Goal: Information Seeking & Learning: Learn about a topic

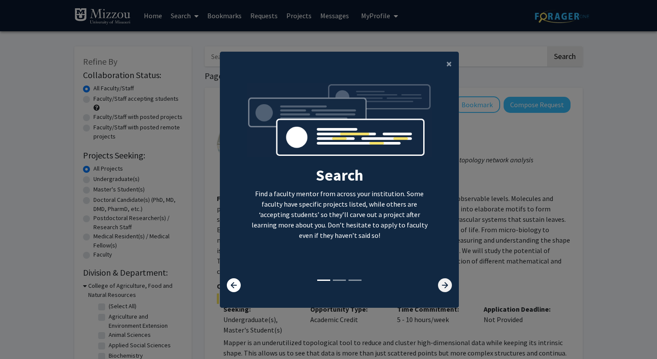
click at [441, 282] on icon at bounding box center [445, 285] width 14 height 14
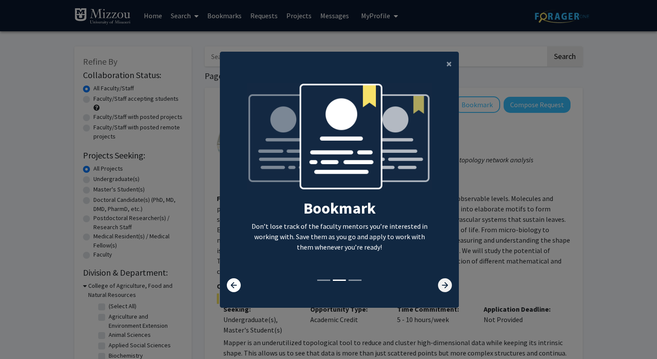
click at [441, 282] on icon at bounding box center [445, 285] width 14 height 14
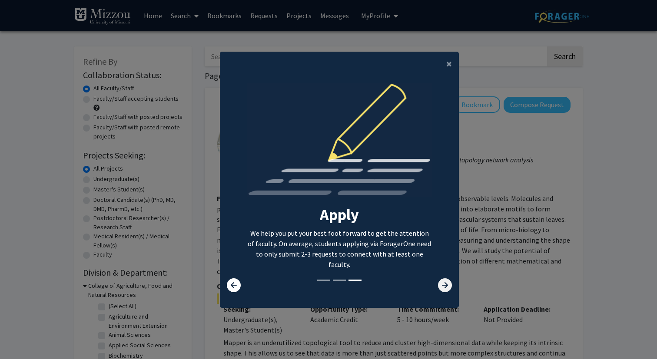
click at [441, 282] on icon at bounding box center [445, 285] width 14 height 14
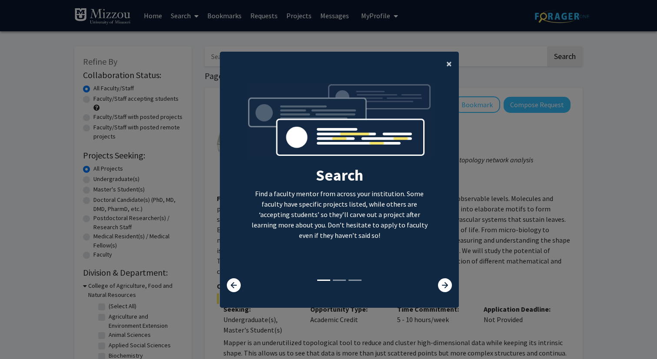
click at [449, 60] on span "×" at bounding box center [449, 63] width 6 height 13
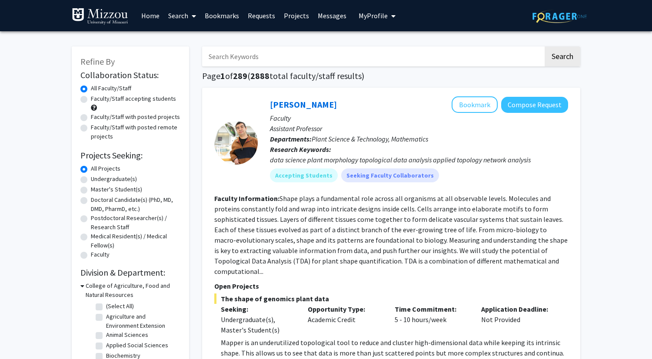
click at [91, 180] on label "Undergraduate(s)" at bounding box center [114, 179] width 46 height 9
click at [91, 180] on input "Undergraduate(s)" at bounding box center [94, 178] width 6 height 6
radio input "true"
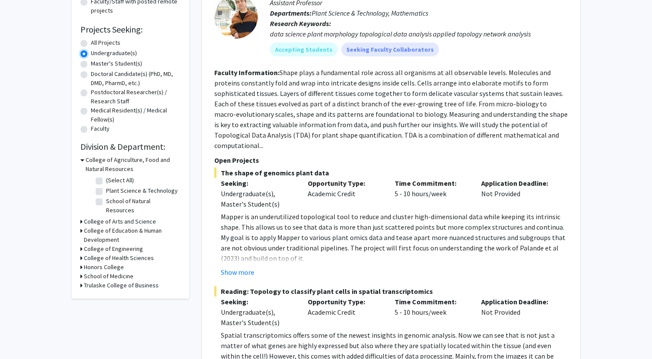
scroll to position [126, 0]
click at [81, 254] on icon at bounding box center [81, 258] width 2 height 9
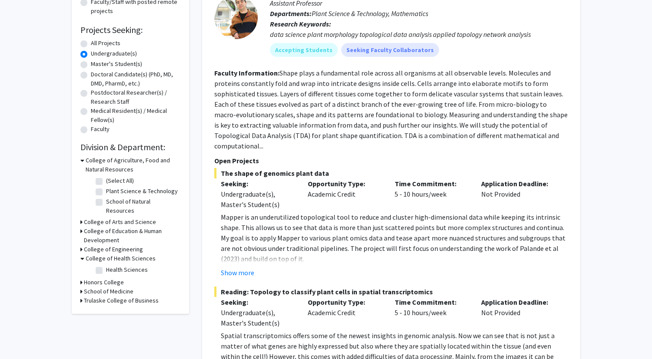
click at [106, 265] on label "Health Sciences" at bounding box center [127, 269] width 42 height 9
click at [106, 265] on input "Health Sciences" at bounding box center [109, 268] width 6 height 6
checkbox input "true"
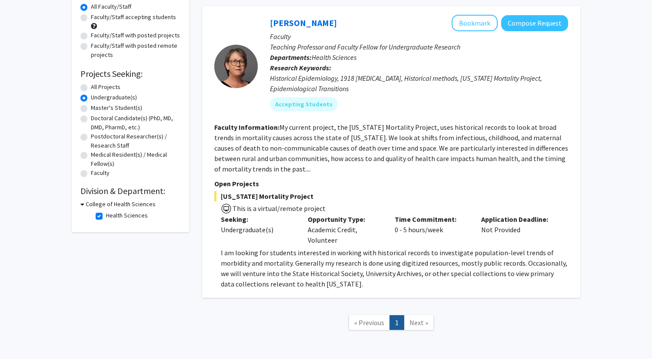
scroll to position [116, 0]
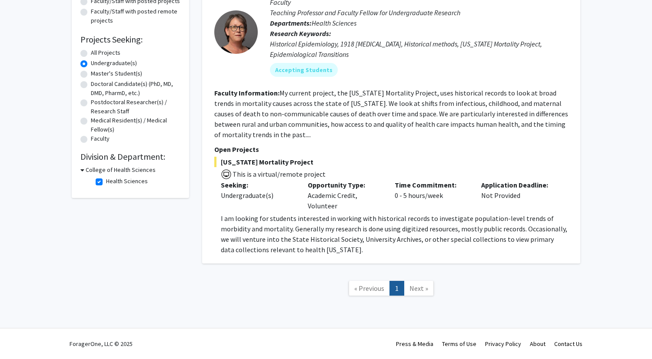
click at [417, 288] on span "Next »" at bounding box center [418, 288] width 19 height 9
click at [400, 289] on link "1" at bounding box center [396, 288] width 15 height 15
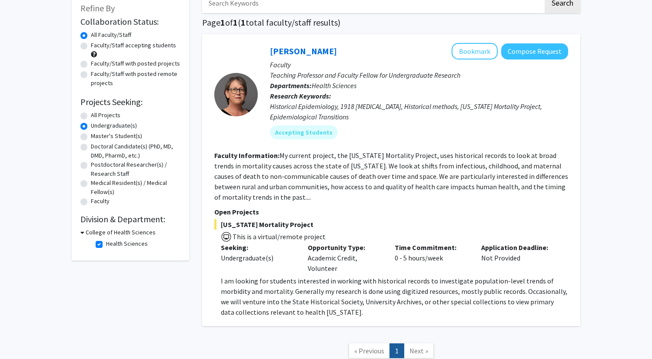
scroll to position [53, 0]
click at [84, 235] on icon at bounding box center [82, 233] width 4 height 9
click at [84, 235] on h3 "College of Health Sciences" at bounding box center [119, 233] width 70 height 9
click at [106, 244] on label "Health Sciences" at bounding box center [127, 244] width 42 height 9
click at [106, 244] on input "Health Sciences" at bounding box center [109, 243] width 6 height 6
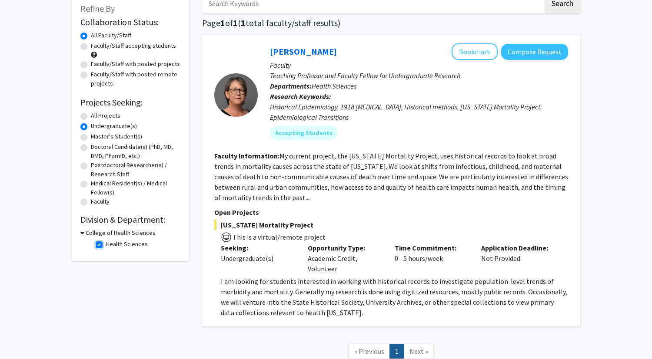
checkbox input "false"
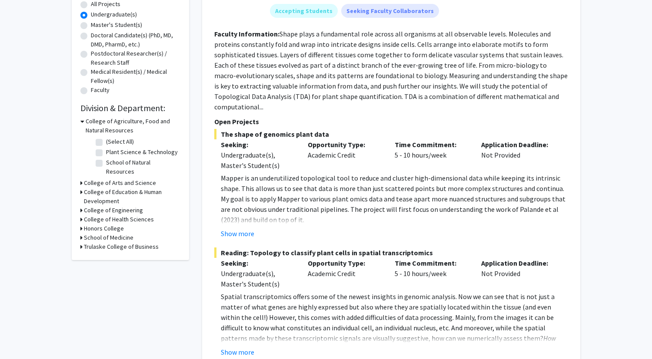
scroll to position [183, 0]
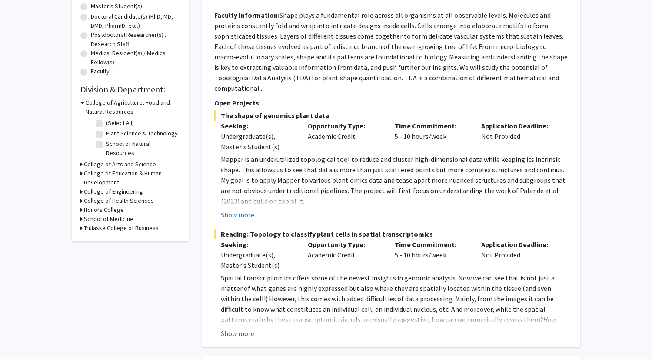
click at [81, 160] on icon at bounding box center [81, 164] width 2 height 9
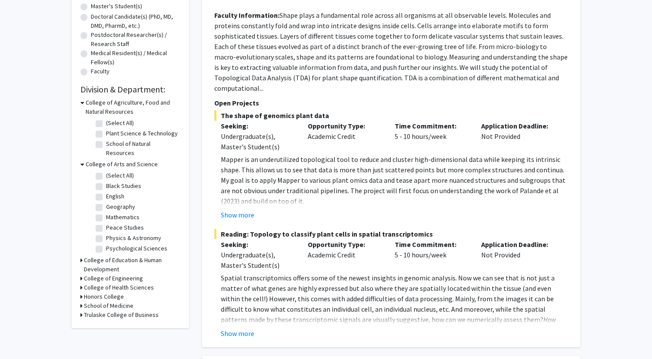
click at [81, 160] on icon at bounding box center [82, 164] width 4 height 9
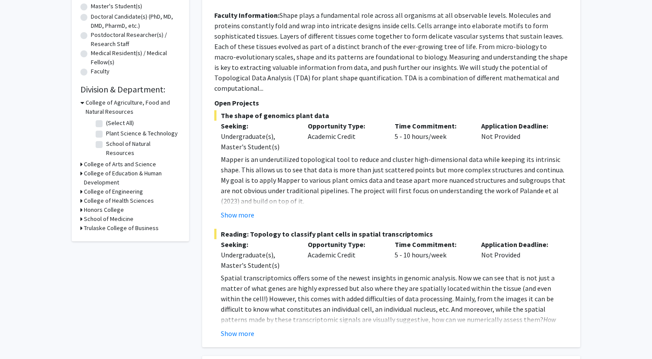
click at [81, 205] on icon at bounding box center [81, 209] width 2 height 9
click at [106, 217] on label "Honors College" at bounding box center [126, 221] width 40 height 9
click at [106, 217] on input "Honors College" at bounding box center [109, 220] width 6 height 6
checkbox input "true"
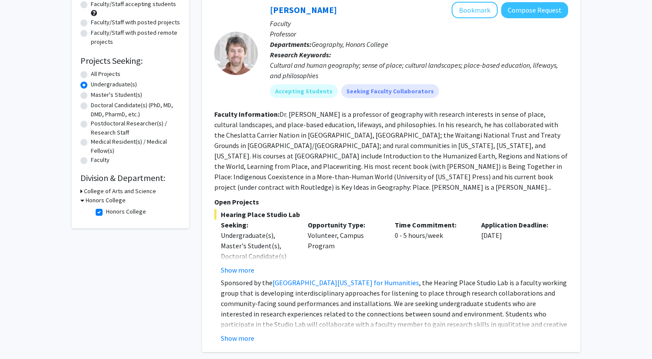
scroll to position [173, 0]
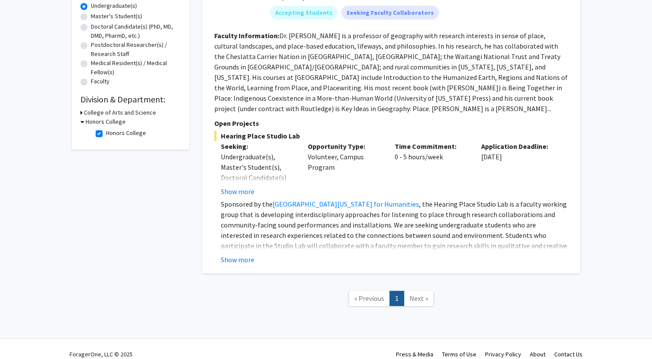
click at [431, 292] on link "Next »" at bounding box center [419, 298] width 30 height 15
click at [106, 135] on label "Honors College" at bounding box center [126, 133] width 40 height 9
click at [106, 134] on input "Honors College" at bounding box center [109, 132] width 6 height 6
checkbox input "false"
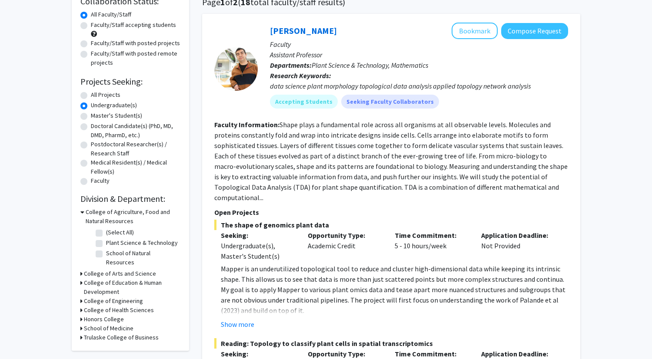
scroll to position [108, 0]
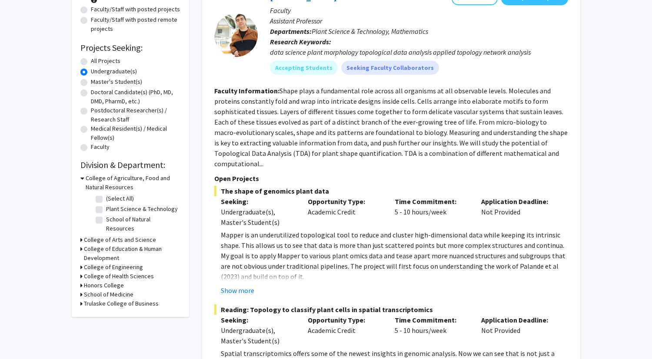
click at [79, 235] on div "Refine By Collaboration Status: Collaboration Status All Faculty/Staff Collabor…" at bounding box center [130, 128] width 117 height 378
click at [84, 235] on h3 "College of Arts and Science" at bounding box center [120, 239] width 72 height 9
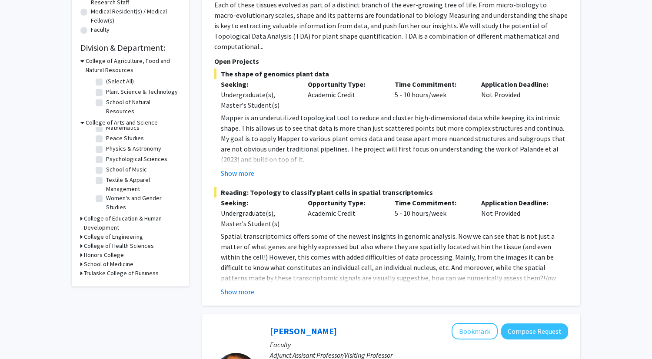
scroll to position [239, 0]
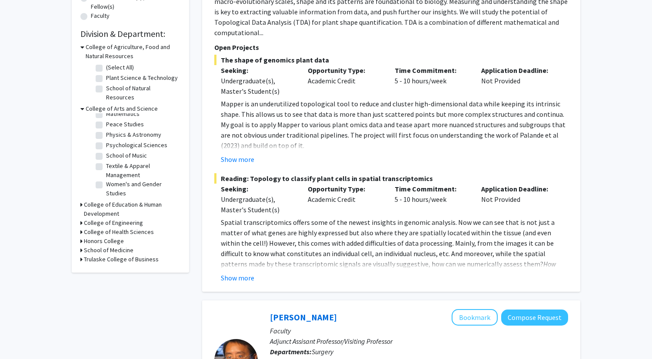
click at [82, 246] on icon at bounding box center [81, 250] width 2 height 9
click at [106, 257] on label "(Select All)" at bounding box center [120, 261] width 28 height 9
click at [106, 257] on input "(Select All)" at bounding box center [109, 260] width 6 height 6
checkbox input "true"
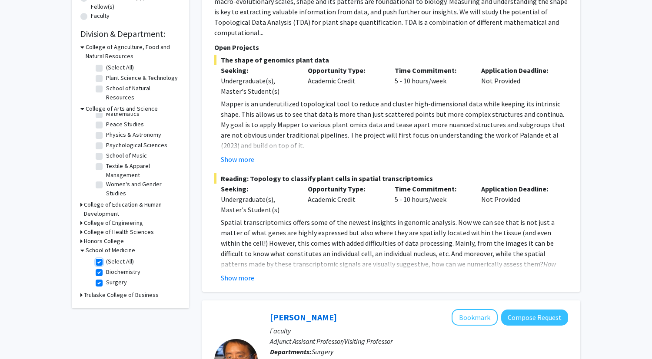
checkbox input "true"
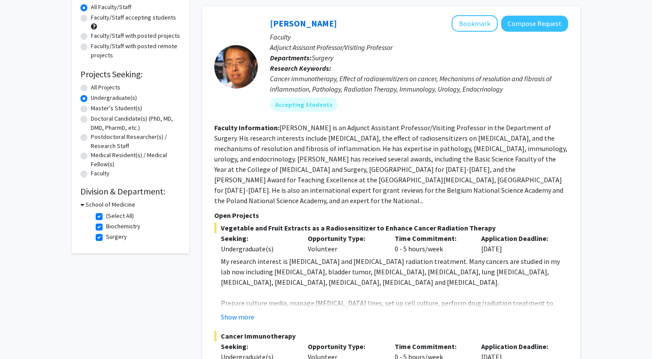
scroll to position [84, 0]
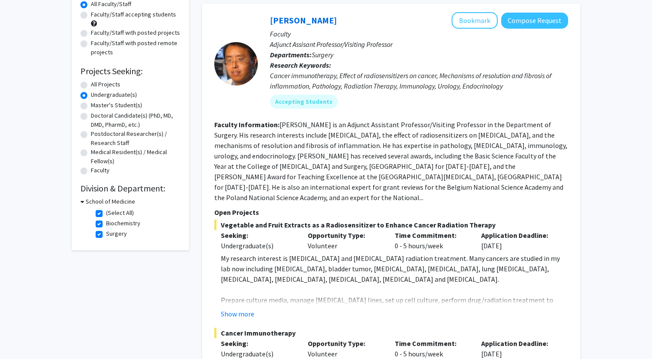
click at [317, 196] on fg-search-faculty "[PERSON_NAME] Bookmark Compose Request Faculty Adjunct Assisant Professor/Visit…" at bounding box center [391, 219] width 354 height 415
click at [324, 207] on p "Open Projects" at bounding box center [391, 212] width 354 height 10
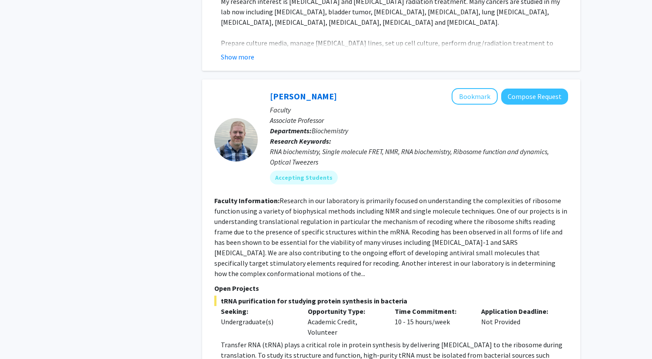
scroll to position [456, 0]
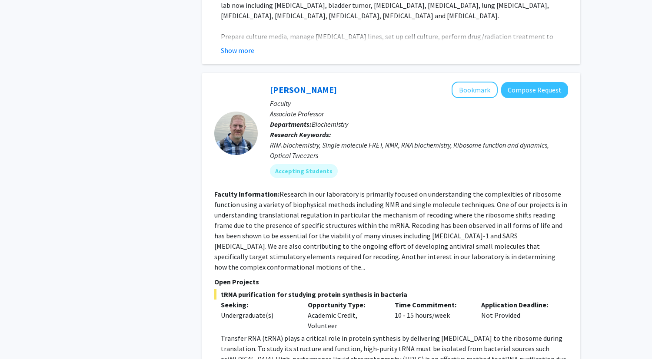
click at [275, 289] on span "tRNA purification for studying protein synthesis in bacteria" at bounding box center [391, 294] width 354 height 10
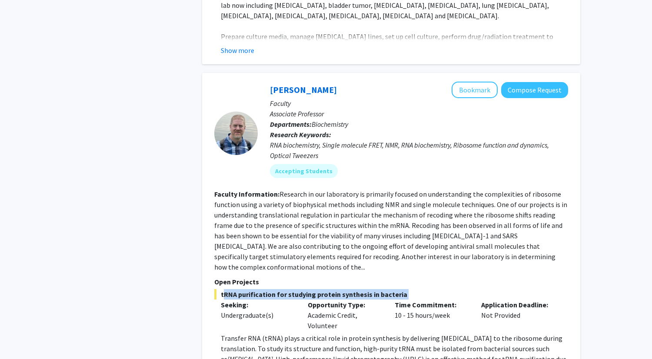
click at [275, 289] on span "tRNA purification for studying protein synthesis in bacteria" at bounding box center [391, 294] width 354 height 10
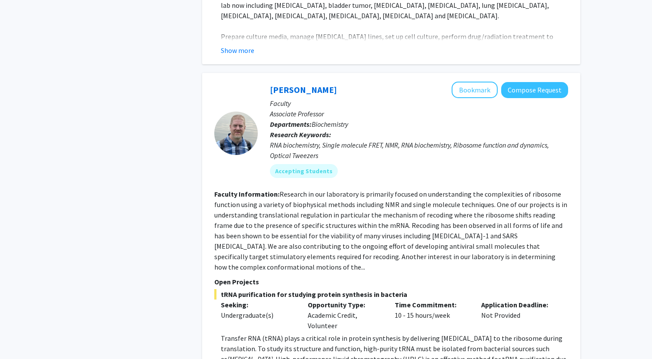
click at [364, 289] on span "tRNA purification for studying protein synthesis in bacteria" at bounding box center [391, 294] width 354 height 10
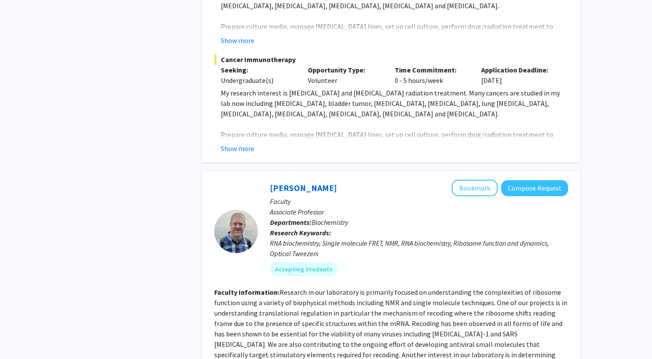
scroll to position [0, 0]
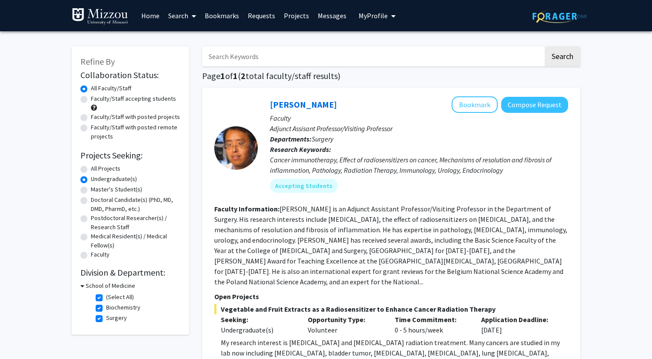
click at [82, 283] on icon at bounding box center [82, 286] width 4 height 9
click at [89, 286] on h3 "School of Medicine" at bounding box center [109, 286] width 50 height 9
click at [106, 299] on label "(Select All)" at bounding box center [120, 297] width 28 height 9
click at [106, 298] on input "(Select All)" at bounding box center [109, 296] width 6 height 6
checkbox input "false"
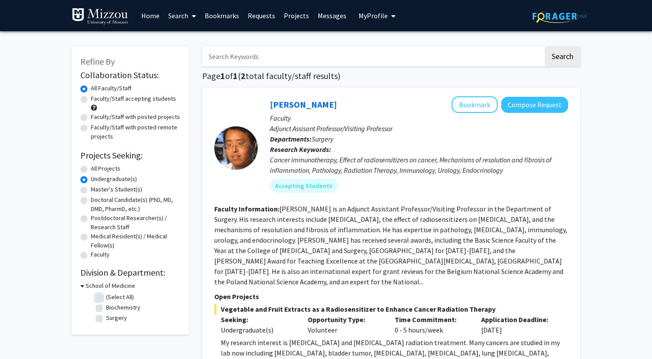
checkbox input "false"
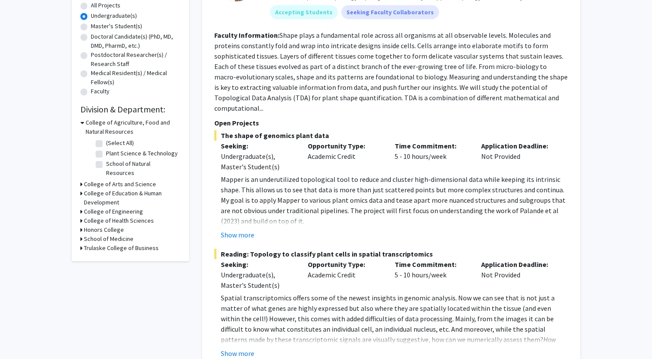
scroll to position [166, 0]
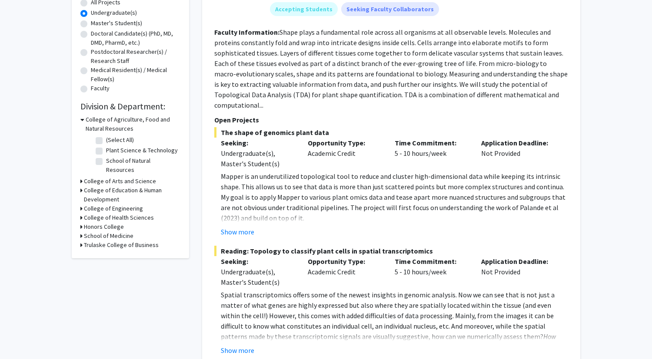
click at [108, 213] on h3 "College of Health Sciences" at bounding box center [119, 217] width 70 height 9
click at [99, 237] on h3 "Honors College" at bounding box center [104, 241] width 40 height 9
click at [106, 225] on label "Health Sciences" at bounding box center [127, 229] width 42 height 9
click at [106, 225] on input "Health Sciences" at bounding box center [109, 228] width 6 height 6
checkbox input "true"
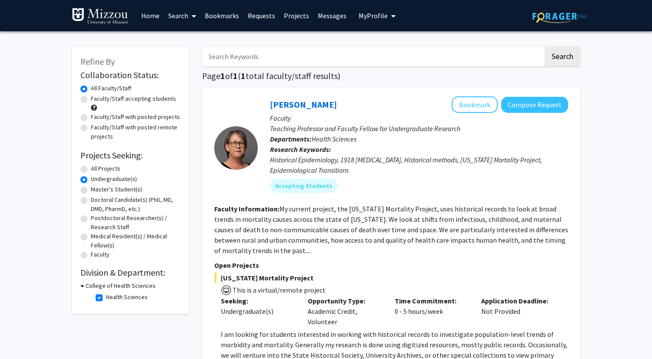
click at [287, 161] on div "Historical Epidemiology, 1918 [MEDICAL_DATA], Historical methods, [US_STATE] Mo…" at bounding box center [419, 165] width 298 height 21
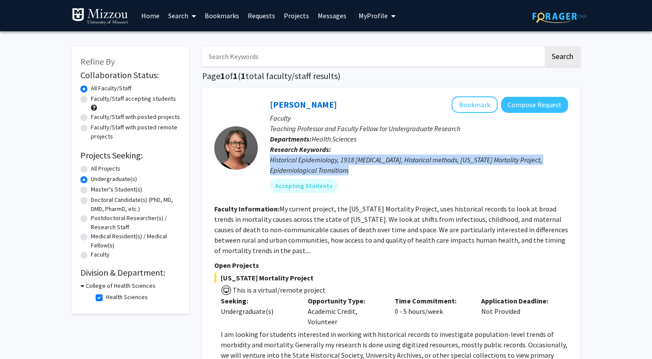
click at [287, 161] on div "Historical Epidemiology, 1918 [MEDICAL_DATA], Historical methods, [US_STATE] Mo…" at bounding box center [419, 165] width 298 height 21
click at [287, 172] on div "Historical Epidemiology, 1918 [MEDICAL_DATA], Historical methods, [US_STATE] Mo…" at bounding box center [419, 165] width 298 height 21
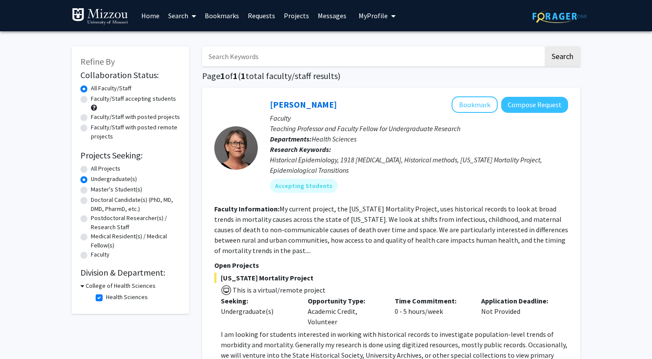
click at [357, 212] on fg-read-more "My current project, the [US_STATE] Mortality Project, uses historical records t…" at bounding box center [391, 230] width 354 height 50
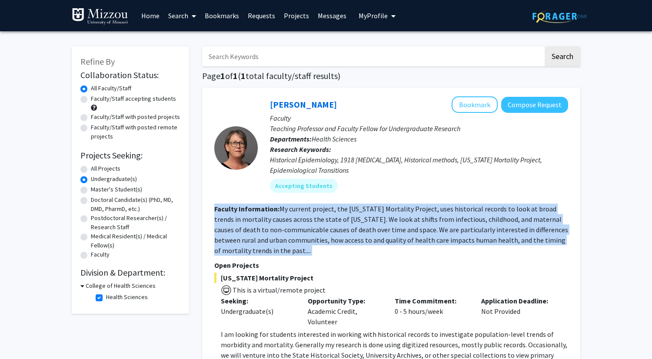
click at [357, 212] on fg-read-more "My current project, the [US_STATE] Mortality Project, uses historical records t…" at bounding box center [391, 230] width 354 height 50
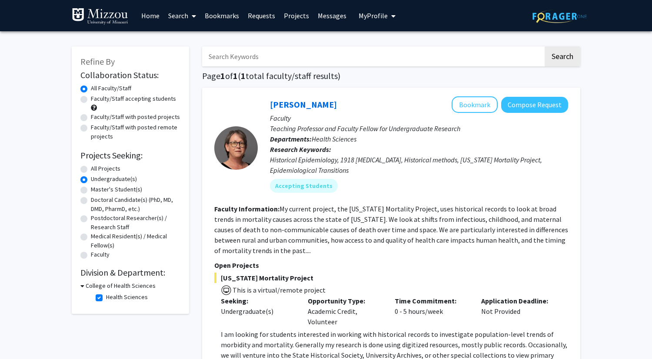
click at [355, 236] on fg-read-more "My current project, the [US_STATE] Mortality Project, uses historical records t…" at bounding box center [391, 230] width 354 height 50
click at [111, 169] on label "All Projects" at bounding box center [106, 168] width 30 height 9
click at [96, 169] on input "All Projects" at bounding box center [94, 167] width 6 height 6
radio input "true"
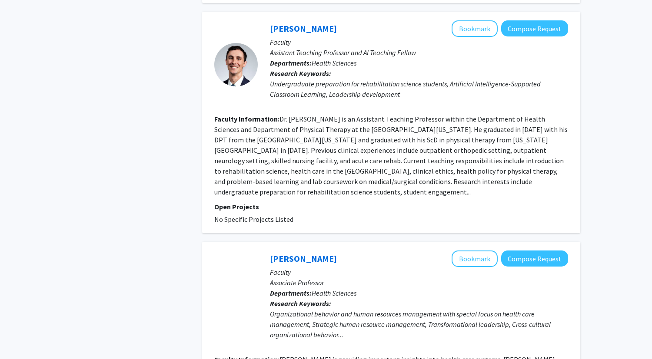
scroll to position [2018, 0]
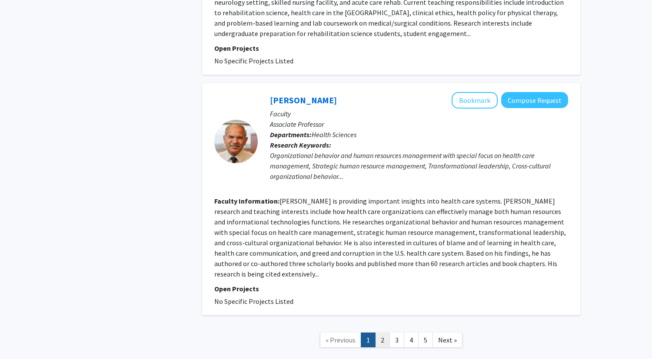
click at [384, 333] on link "2" at bounding box center [382, 340] width 15 height 15
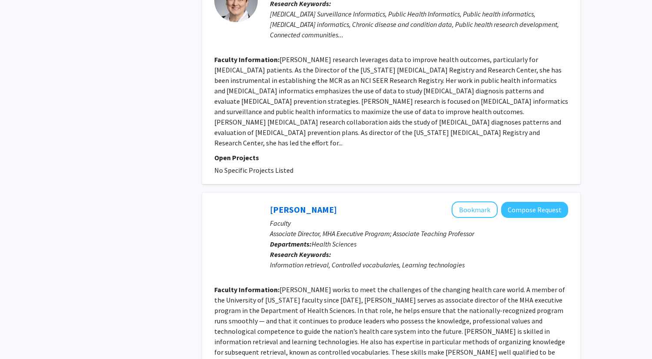
scroll to position [1691, 0]
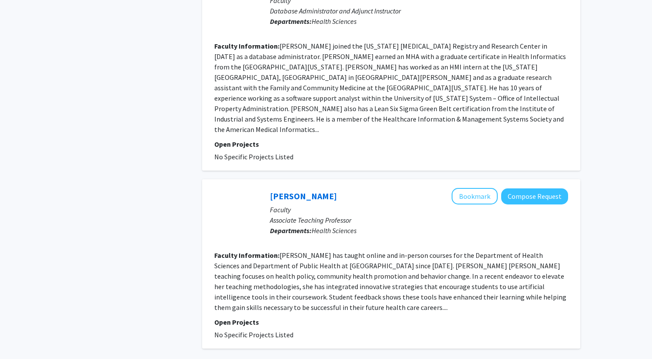
scroll to position [1493, 0]
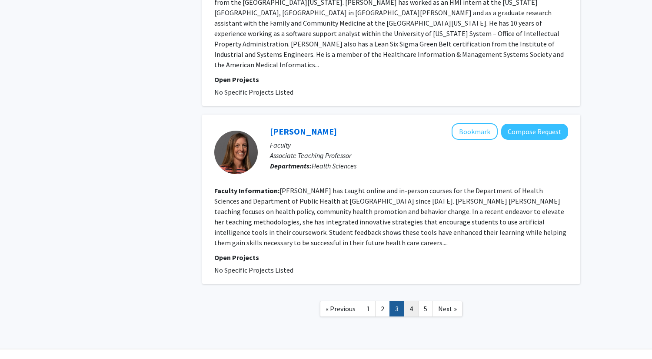
click at [406, 293] on nav "« Previous 1 2 3 4 5 Next »" at bounding box center [391, 310] width 378 height 35
click at [406, 302] on link "4" at bounding box center [411, 309] width 15 height 15
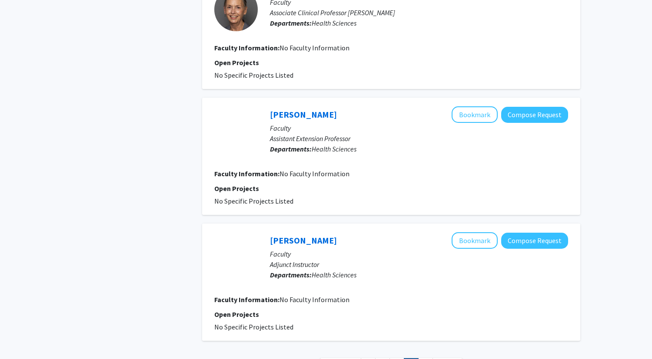
scroll to position [1086, 0]
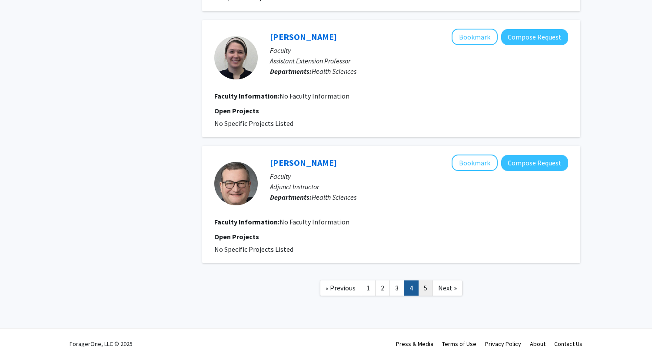
click at [421, 283] on link "5" at bounding box center [425, 288] width 15 height 15
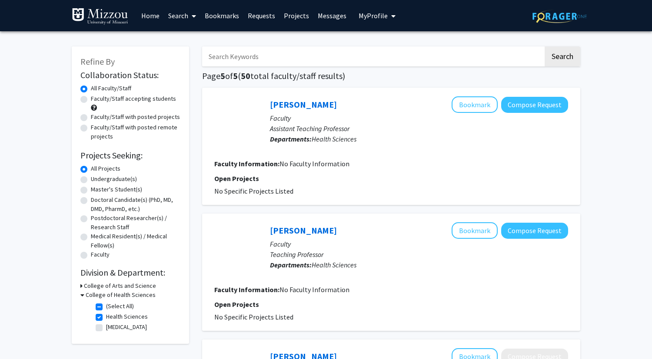
scroll to position [12, 0]
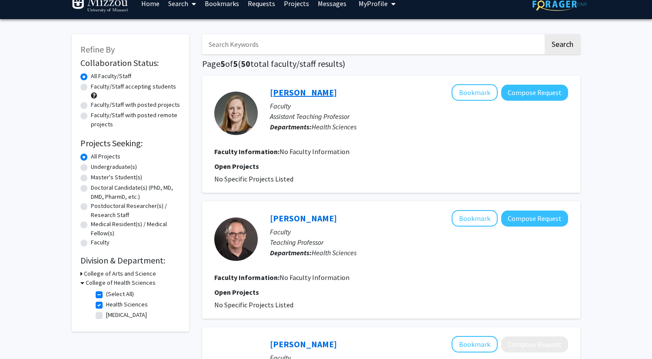
click at [304, 90] on link "[PERSON_NAME]" at bounding box center [303, 92] width 67 height 11
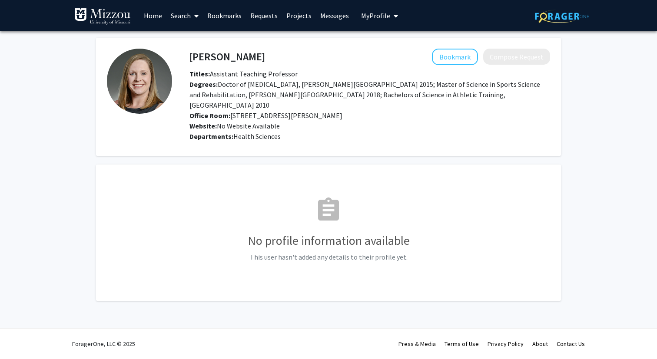
click at [276, 82] on span "Degrees: Doctor of [MEDICAL_DATA], [PERSON_NAME][GEOGRAPHIC_DATA] 2015; Master …" at bounding box center [364, 95] width 351 height 30
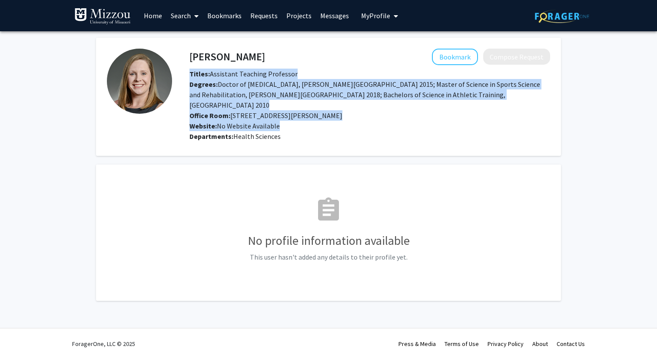
click at [276, 82] on span "Degrees: Doctor of [MEDICAL_DATA], [PERSON_NAME][GEOGRAPHIC_DATA] 2015; Master …" at bounding box center [364, 95] width 351 height 30
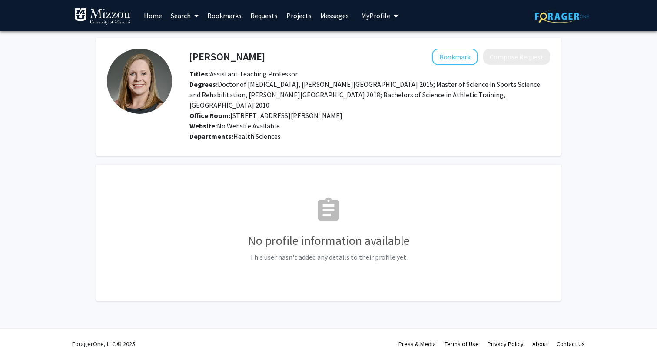
click at [272, 110] on div "Office Room: [STREET_ADDRESS][PERSON_NAME]" at bounding box center [370, 115] width 374 height 10
drag, startPoint x: 278, startPoint y: 127, endPoint x: 201, endPoint y: 70, distance: 95.9
click at [201, 70] on div "[PERSON_NAME] Bookmark Compose Request Titles: Assistant Teaching Professor Deg…" at bounding box center [361, 97] width 378 height 96
click at [187, 58] on div "[PERSON_NAME] Bookmark Compose Request" at bounding box center [370, 57] width 374 height 17
click at [174, 68] on div "[PERSON_NAME] Bookmark Compose Request Titles: Assistant Teaching Professor Deg…" at bounding box center [361, 97] width 378 height 96
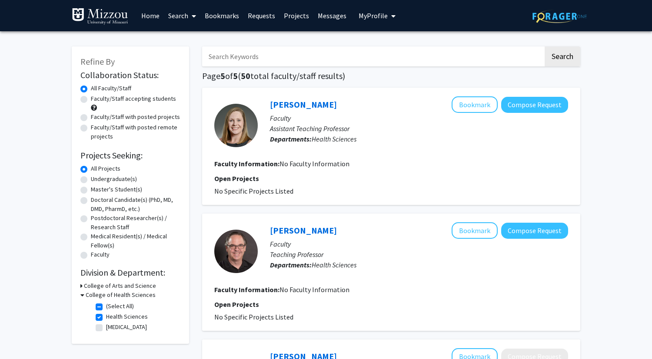
scroll to position [5, 0]
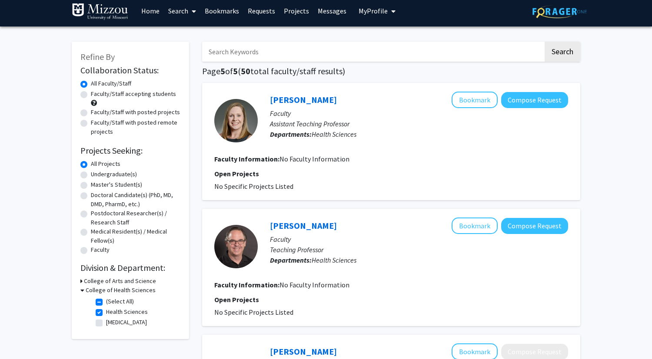
click at [116, 170] on label "Undergraduate(s)" at bounding box center [114, 174] width 46 height 9
click at [96, 170] on input "Undergraduate(s)" at bounding box center [94, 173] width 6 height 6
radio input "true"
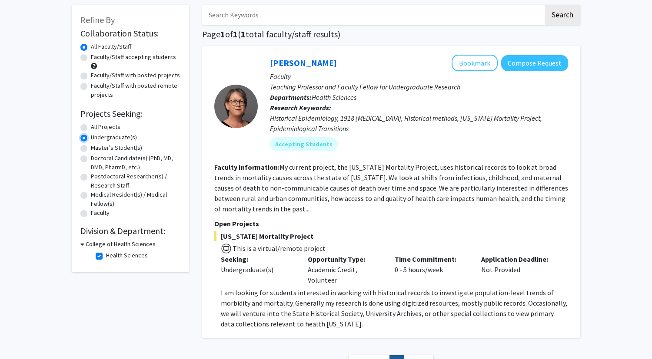
scroll to position [52, 0]
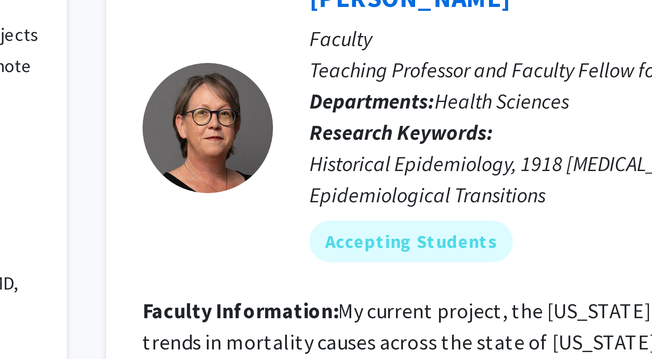
drag, startPoint x: 250, startPoint y: 80, endPoint x: 184, endPoint y: 133, distance: 84.9
click at [184, 133] on div "Refine By Collaboration Status: Collaboration Status All Faculty/Staff Collabor…" at bounding box center [325, 182] width 521 height 392
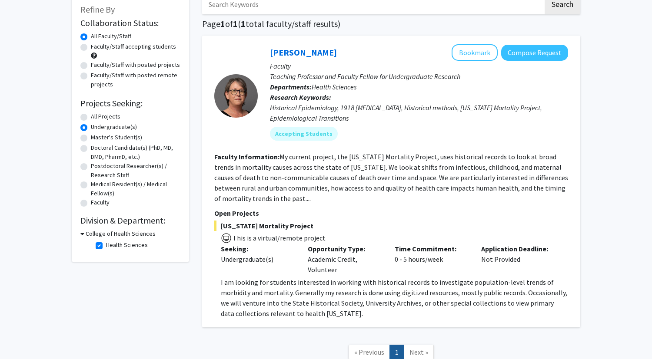
click at [207, 199] on div "[PERSON_NAME] Bookmark Compose Request Faculty Teaching Professor and Faculty F…" at bounding box center [391, 182] width 378 height 292
drag, startPoint x: 265, startPoint y: 51, endPoint x: 332, endPoint y: 53, distance: 67.8
click at [332, 53] on div "[PERSON_NAME] Bookmark Compose Request Faculty Teaching Professor and Faculty F…" at bounding box center [413, 95] width 310 height 103
copy link "[PERSON_NAME]"
click at [106, 245] on label "Health Sciences" at bounding box center [127, 245] width 42 height 9
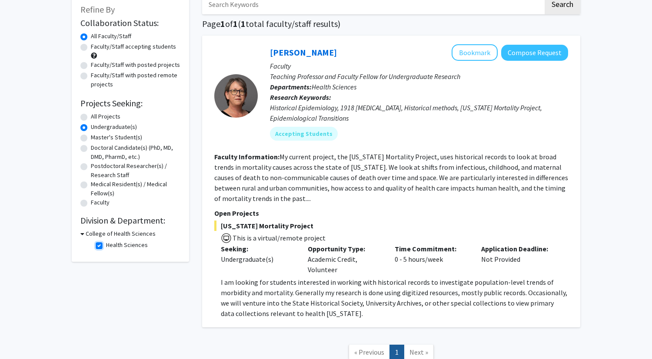
click at [106, 245] on input "Health Sciences" at bounding box center [109, 244] width 6 height 6
checkbox input "false"
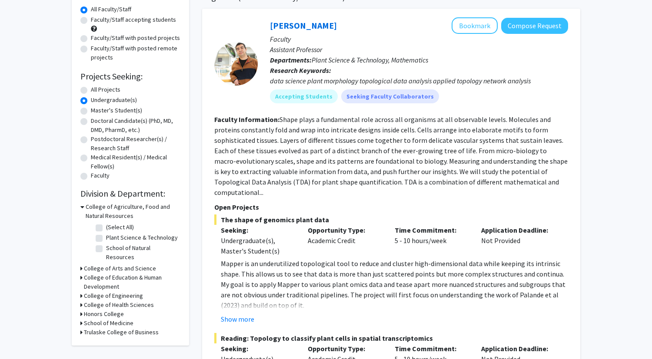
scroll to position [80, 0]
click at [106, 237] on label "Plant Science & Technology" at bounding box center [142, 237] width 72 height 9
click at [106, 237] on input "Plant Science & Technology" at bounding box center [109, 236] width 6 height 6
checkbox input "true"
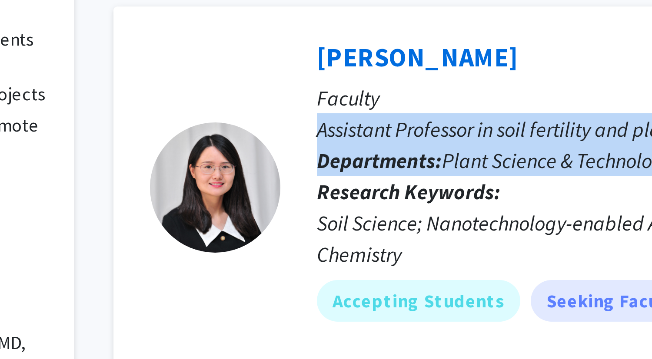
drag, startPoint x: 262, startPoint y: 129, endPoint x: 258, endPoint y: 151, distance: 22.1
click at [258, 151] on div "[PERSON_NAME] Bookmark Compose Request Faculty Assistant Professor in soil fert…" at bounding box center [413, 147] width 310 height 103
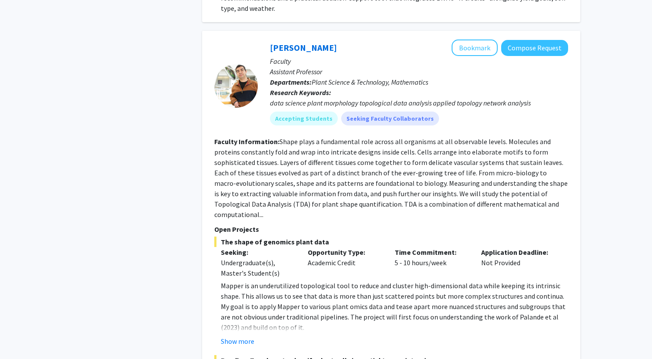
scroll to position [479, 0]
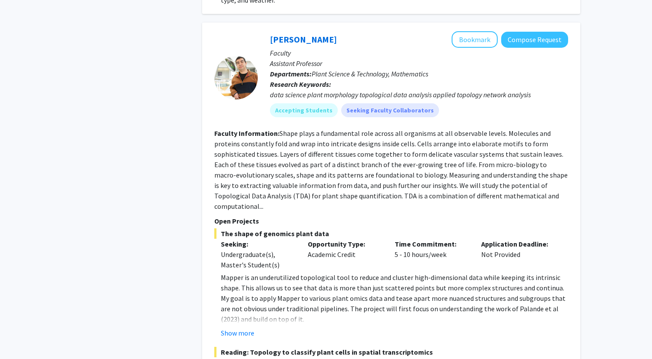
click at [312, 286] on p "Mapper is an underutilized topological tool to reduce and cluster high-dimensio…" at bounding box center [394, 298] width 347 height 52
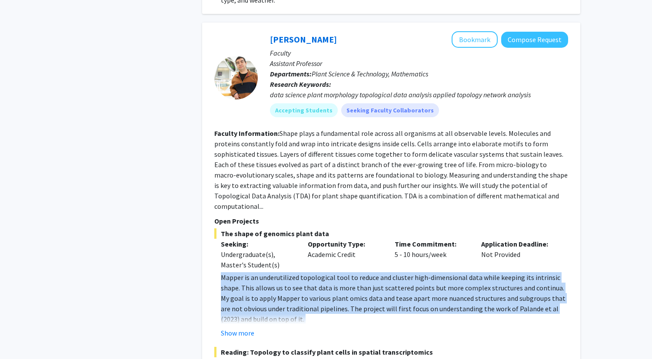
click at [312, 286] on p "Mapper is an underutilized topological tool to reduce and cluster high-dimensio…" at bounding box center [394, 298] width 347 height 52
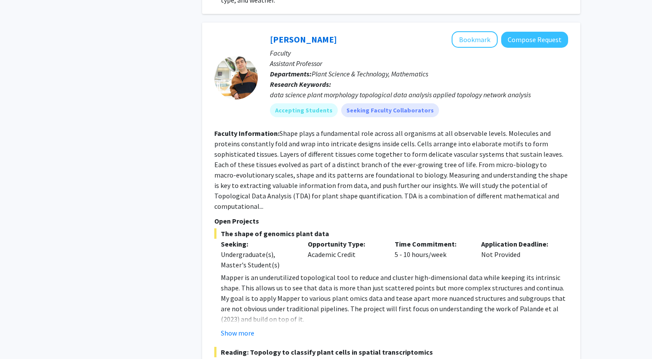
click at [319, 293] on p "Mapper is an underutilized topological tool to reduce and cluster high-dimensio…" at bounding box center [394, 298] width 347 height 52
click at [244, 328] on button "Show more" at bounding box center [237, 333] width 33 height 10
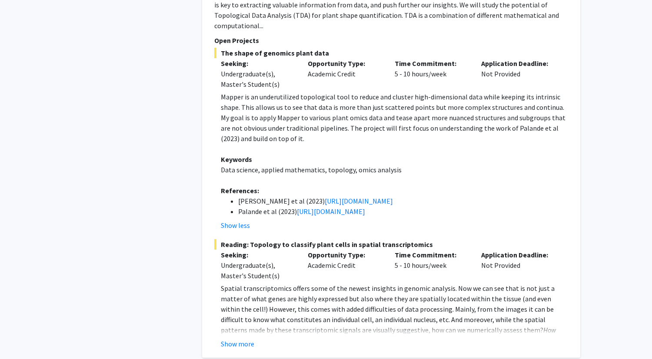
scroll to position [744, 0]
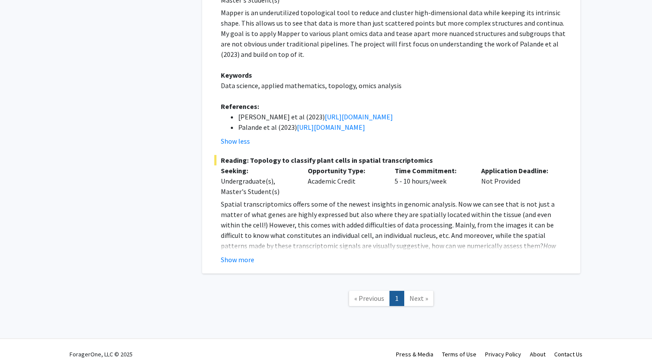
click at [421, 294] on span "Next »" at bounding box center [418, 298] width 19 height 9
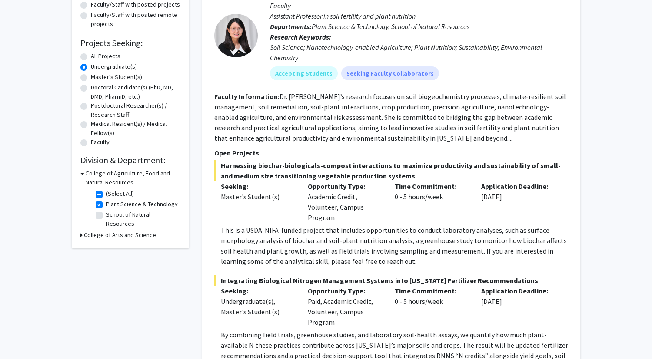
scroll to position [108, 0]
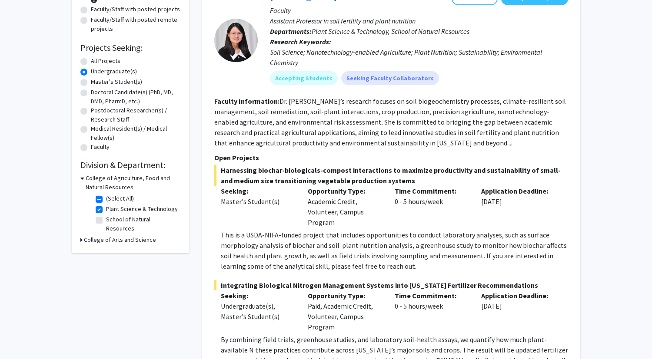
click at [106, 219] on label "School of Natural Resources" at bounding box center [142, 224] width 72 height 18
click at [106, 219] on input "School of Natural Resources" at bounding box center [109, 218] width 6 height 6
checkbox input "true"
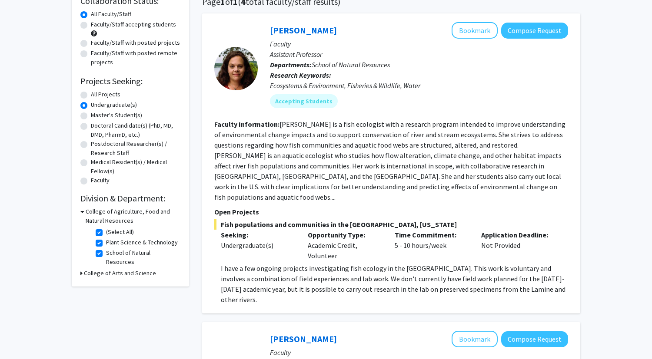
scroll to position [83, 0]
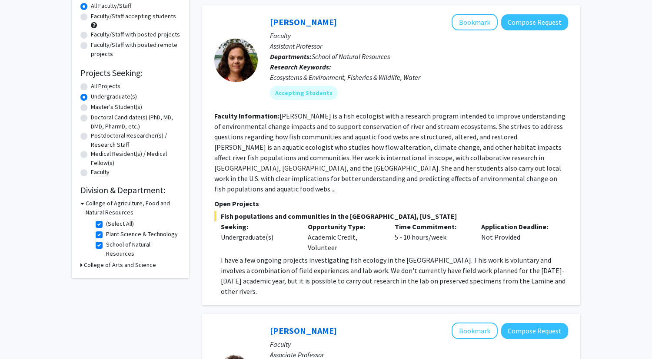
click at [361, 255] on p "I have a few ongoing projects investigating fish ecology in the [GEOGRAPHIC_DAT…" at bounding box center [394, 276] width 347 height 42
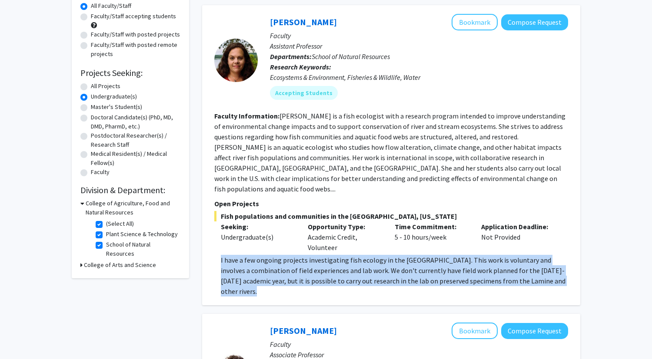
click at [361, 255] on p "I have a few ongoing projects investigating fish ecology in the [GEOGRAPHIC_DAT…" at bounding box center [394, 276] width 347 height 42
click at [361, 257] on p "I have a few ongoing projects investigating fish ecology in the [GEOGRAPHIC_DAT…" at bounding box center [394, 276] width 347 height 42
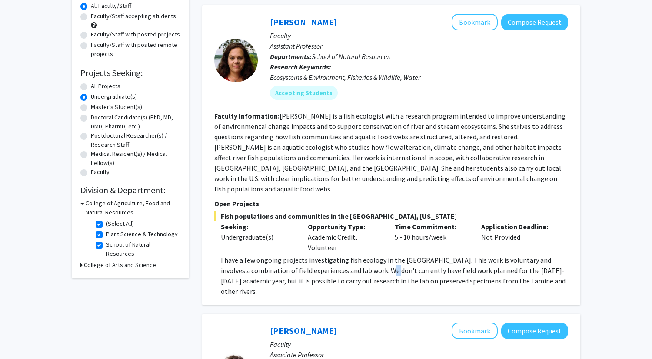
click at [361, 257] on p "I have a few ongoing projects investigating fish ecology in the [GEOGRAPHIC_DAT…" at bounding box center [394, 276] width 347 height 42
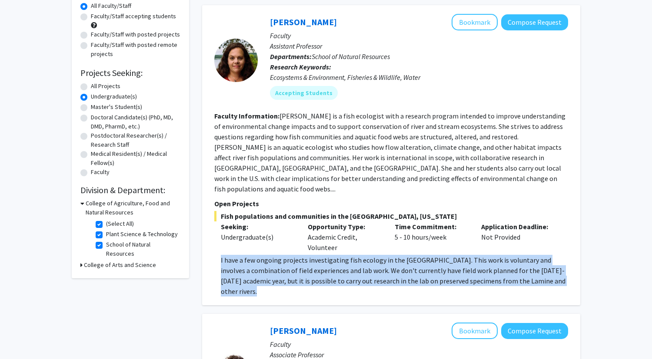
click at [361, 257] on p "I have a few ongoing projects investigating fish ecology in the [GEOGRAPHIC_DAT…" at bounding box center [394, 276] width 347 height 42
click at [361, 268] on p "I have a few ongoing projects investigating fish ecology in the [GEOGRAPHIC_DAT…" at bounding box center [394, 276] width 347 height 42
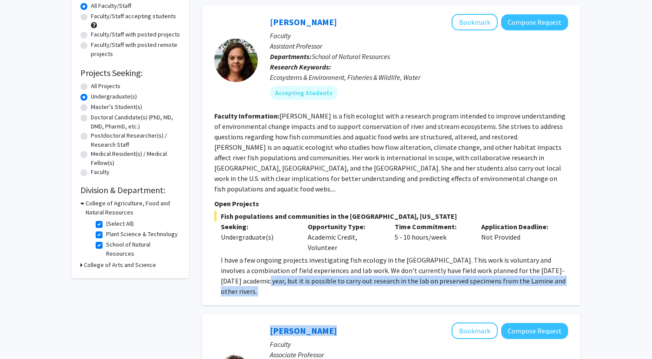
drag, startPoint x: 227, startPoint y: 270, endPoint x: 559, endPoint y: 285, distance: 332.3
click at [556, 279] on div "[PERSON_NAME] Bookmark Compose Request Faculty Assistant Professor Departments:…" at bounding box center [391, 155] width 378 height 300
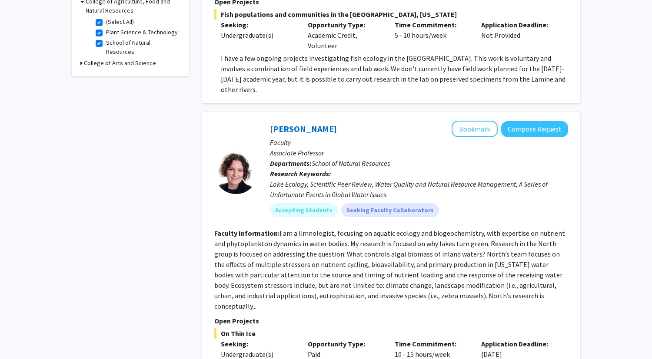
scroll to position [293, 0]
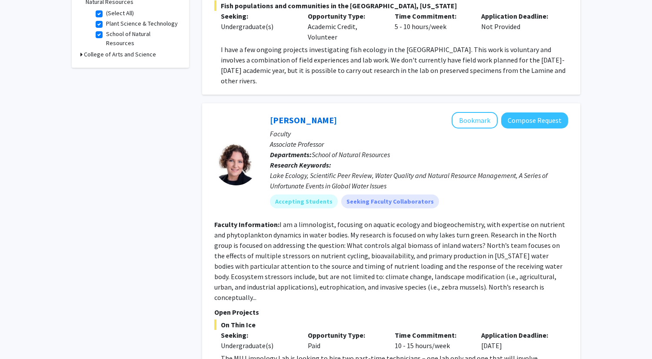
click at [295, 220] on fg-read-more "I am a limnologist, focusing on aquatic ecology and biogeochemistry, with exper…" at bounding box center [389, 261] width 351 height 82
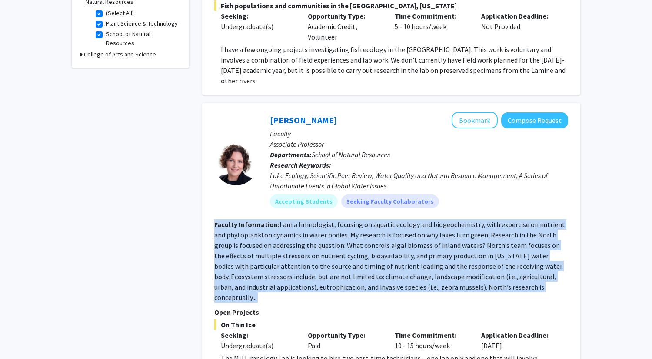
click at [295, 220] on fg-read-more "I am a limnologist, focusing on aquatic ecology and biogeochemistry, with exper…" at bounding box center [389, 261] width 351 height 82
click at [294, 237] on fg-read-more "I am a limnologist, focusing on aquatic ecology and biogeochemistry, with exper…" at bounding box center [389, 261] width 351 height 82
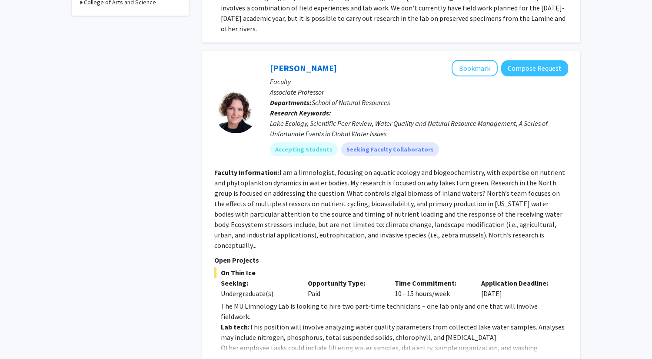
scroll to position [352, 0]
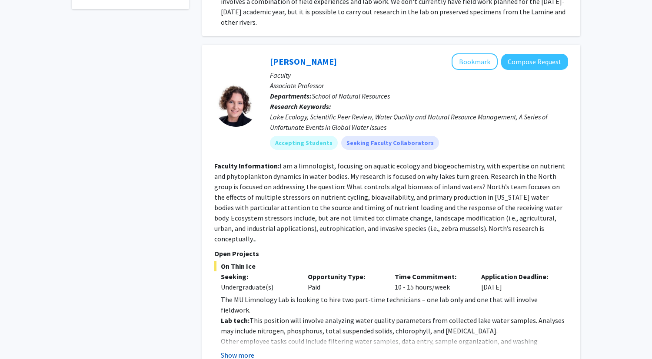
click at [239, 350] on button "Show more" at bounding box center [237, 355] width 33 height 10
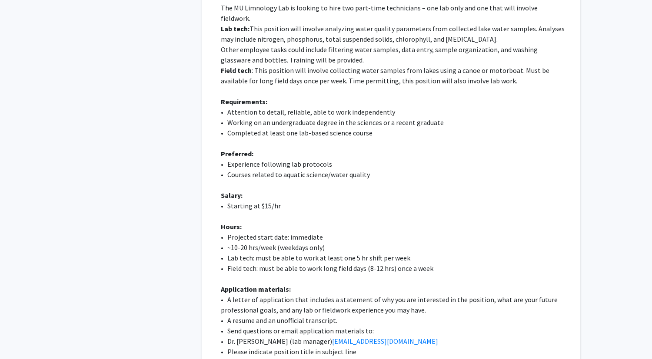
scroll to position [650, 0]
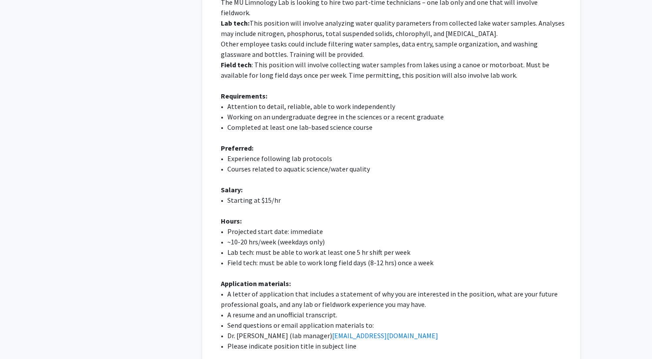
click at [278, 310] on p "• A resume and an unofficial transcript." at bounding box center [394, 315] width 347 height 10
click at [266, 289] on p "• A letter of application that includes a statement of why you are interested i…" at bounding box center [394, 299] width 347 height 21
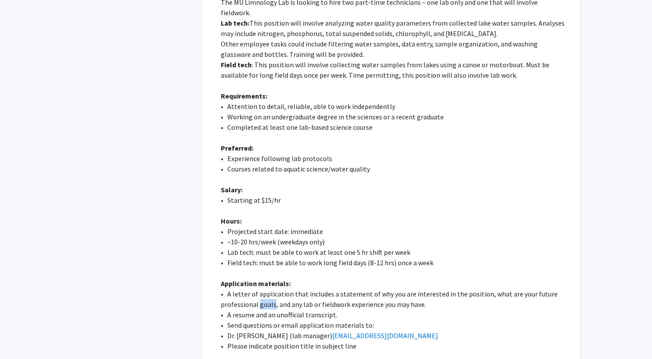
click at [266, 289] on p "• A letter of application that includes a statement of why you are interested i…" at bounding box center [394, 299] width 347 height 21
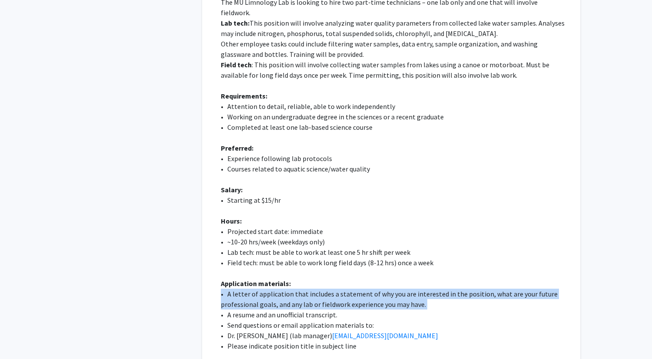
click at [266, 289] on p "• A letter of application that includes a statement of why you are interested i…" at bounding box center [394, 299] width 347 height 21
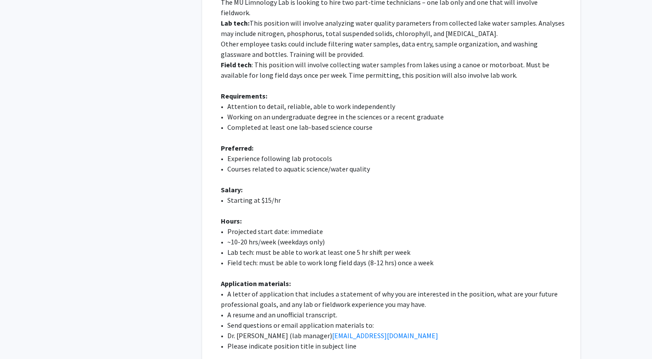
click at [276, 289] on p "• A letter of application that includes a statement of why you are interested i…" at bounding box center [394, 299] width 347 height 21
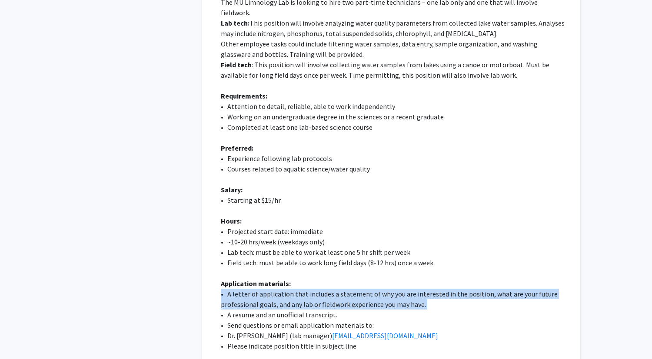
click at [276, 289] on p "• A letter of application that includes a statement of why you are interested i…" at bounding box center [394, 299] width 347 height 21
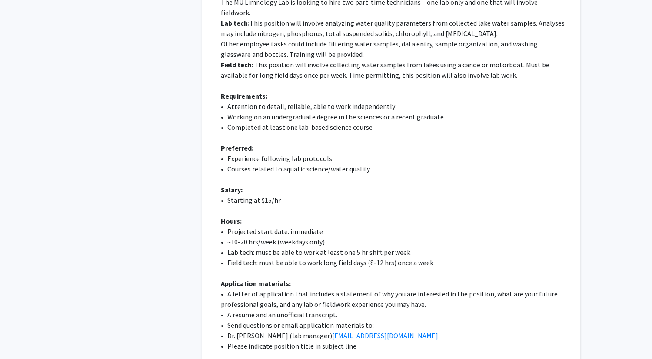
click at [276, 268] on div "The MU Limnology Lab is looking to hire two part-time technicians – one lab onl…" at bounding box center [394, 190] width 347 height 386
click at [276, 310] on p "• A resume and an unofficial transcript." at bounding box center [394, 315] width 347 height 10
click at [276, 331] on p "• Dr. [PERSON_NAME] (lab manager) [EMAIL_ADDRESS][DOMAIN_NAME]" at bounding box center [394, 336] width 347 height 10
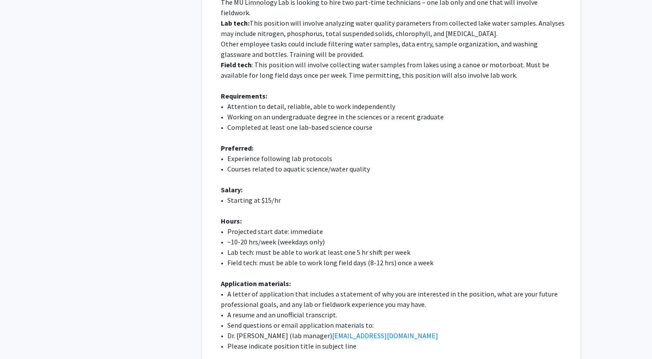
click at [275, 351] on p at bounding box center [394, 356] width 347 height 10
click at [278, 341] on p "• Please indicate position title in subject line" at bounding box center [394, 346] width 347 height 10
click at [278, 351] on p at bounding box center [394, 356] width 347 height 10
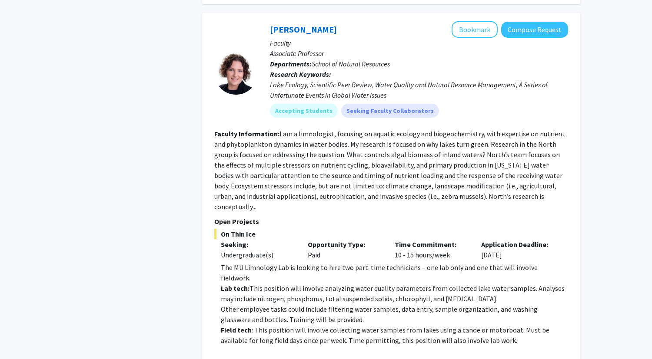
scroll to position [370, 0]
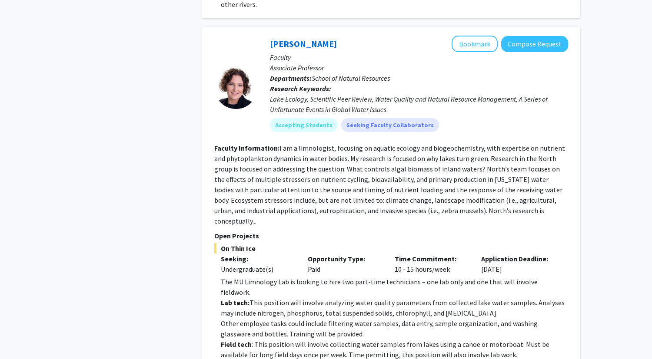
drag, startPoint x: 257, startPoint y: 19, endPoint x: 327, endPoint y: 25, distance: 70.2
click at [327, 36] on section "[PERSON_NAME] Bookmark Compose Request Faculty Associate Professor Departments:…" at bounding box center [391, 87] width 354 height 103
copy section "[PERSON_NAME]"
click at [486, 36] on button "Bookmark" at bounding box center [474, 44] width 46 height 17
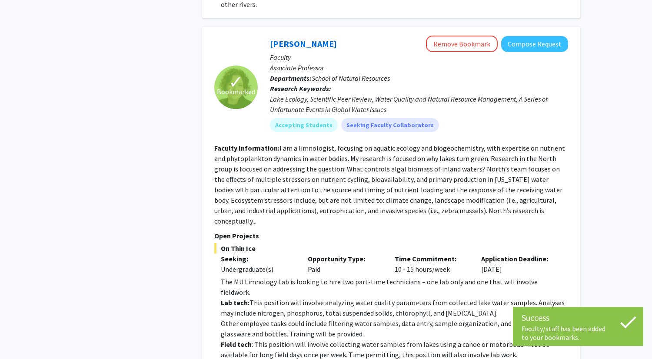
click at [363, 83] on p "Research Keywords: Lake Ecology, Scientific Peer Review, Water Quality and Natu…" at bounding box center [419, 98] width 298 height 31
click at [304, 144] on fg-read-more "I am a limnologist, focusing on aquatic ecology and biogeochemistry, with exper…" at bounding box center [389, 185] width 351 height 82
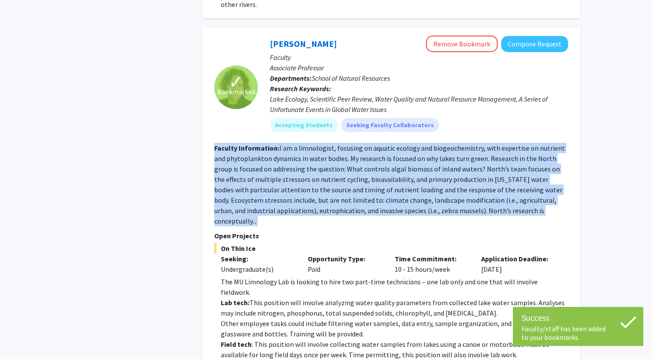
click at [304, 144] on fg-read-more "I am a limnologist, focusing on aquatic ecology and biogeochemistry, with exper…" at bounding box center [389, 185] width 351 height 82
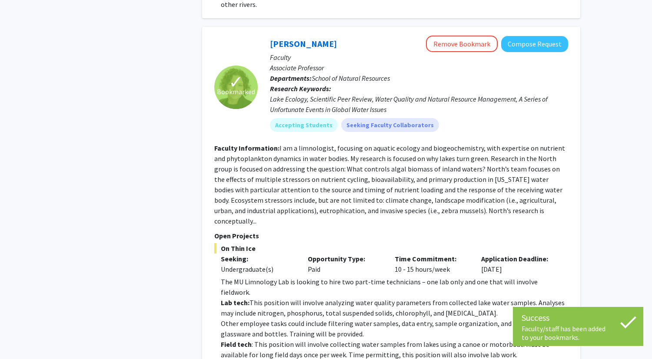
click at [337, 177] on fg-read-more "I am a limnologist, focusing on aquatic ecology and biogeochemistry, with exper…" at bounding box center [389, 185] width 351 height 82
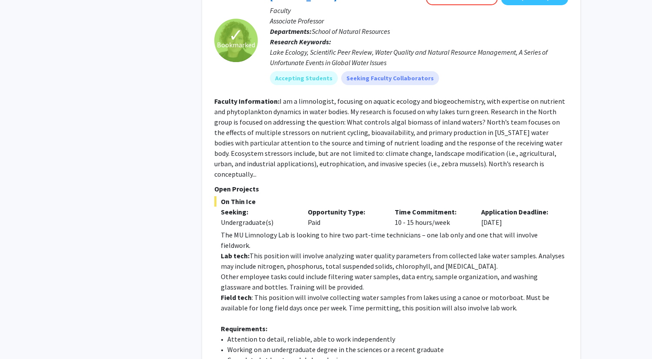
scroll to position [429, 0]
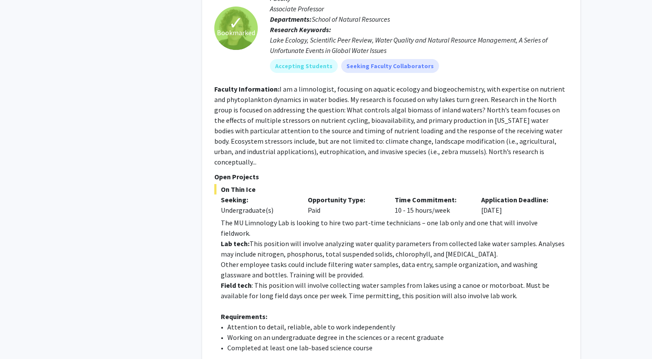
drag, startPoint x: 221, startPoint y: 159, endPoint x: 261, endPoint y: 159, distance: 40.4
click at [261, 184] on span "On Thin Ice" at bounding box center [391, 189] width 354 height 10
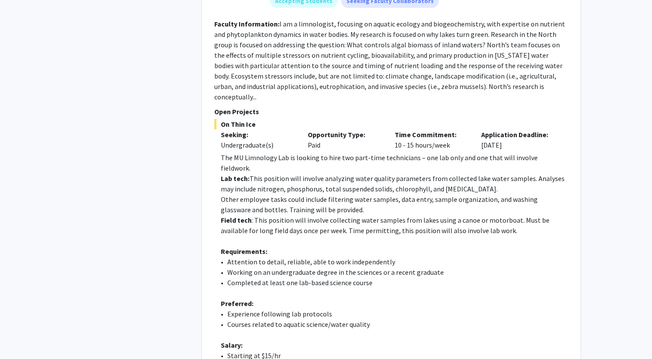
scroll to position [506, 0]
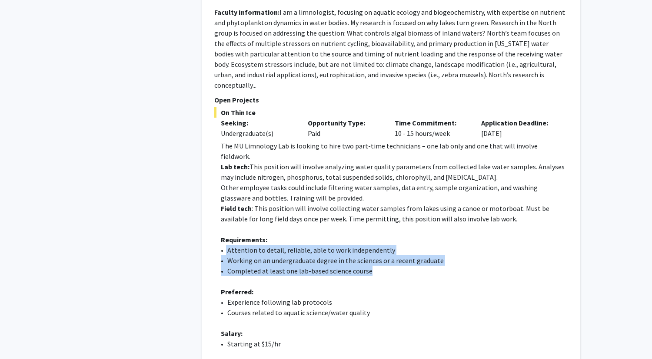
drag, startPoint x: 225, startPoint y: 207, endPoint x: 387, endPoint y: 227, distance: 163.3
click at [387, 227] on div "The MU Limnology Lab is looking to hire two part-time technicians – one lab onl…" at bounding box center [394, 334] width 347 height 386
click at [387, 266] on p "• Completed at least one lab-based science course" at bounding box center [394, 271] width 347 height 10
drag, startPoint x: 377, startPoint y: 229, endPoint x: 212, endPoint y: 206, distance: 165.8
click at [212, 206] on div "✓ Bookmarked [PERSON_NAME] Remove Bookmark Compose Request Faculty Associate Pr…" at bounding box center [391, 220] width 378 height 658
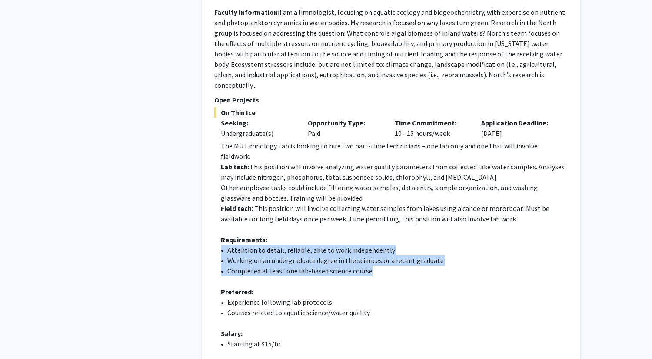
click at [212, 206] on div "✓ Bookmarked [PERSON_NAME] Remove Bookmark Compose Request Faculty Associate Pr…" at bounding box center [391, 220] width 378 height 658
drag, startPoint x: 212, startPoint y: 206, endPoint x: 393, endPoint y: 232, distance: 182.0
click at [393, 232] on div "✓ Bookmarked [PERSON_NAME] Remove Bookmark Compose Request Faculty Associate Pr…" at bounding box center [391, 220] width 378 height 658
click at [393, 266] on p "• Completed at least one lab-based science course" at bounding box center [394, 271] width 347 height 10
drag, startPoint x: 393, startPoint y: 232, endPoint x: 201, endPoint y: 198, distance: 194.9
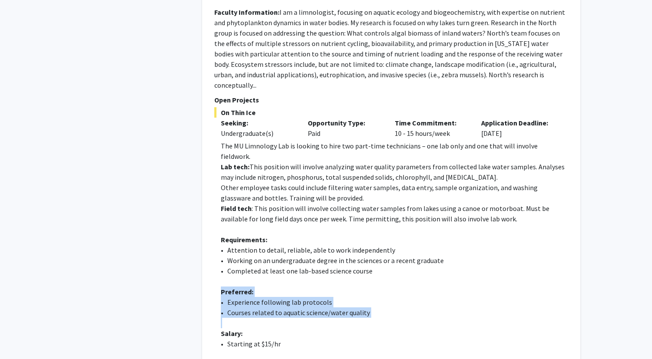
drag, startPoint x: 216, startPoint y: 250, endPoint x: 379, endPoint y: 279, distance: 165.5
click at [379, 279] on fg-read-more "The MU Limnology Lab is looking to hire two part-time technicians – one lab onl…" at bounding box center [391, 341] width 354 height 400
click at [379, 318] on p at bounding box center [394, 323] width 347 height 10
drag, startPoint x: 379, startPoint y: 279, endPoint x: 222, endPoint y: 248, distance: 159.5
click at [222, 248] on div "The MU Limnology Lab is looking to hire two part-time technicians – one lab onl…" at bounding box center [394, 334] width 347 height 386
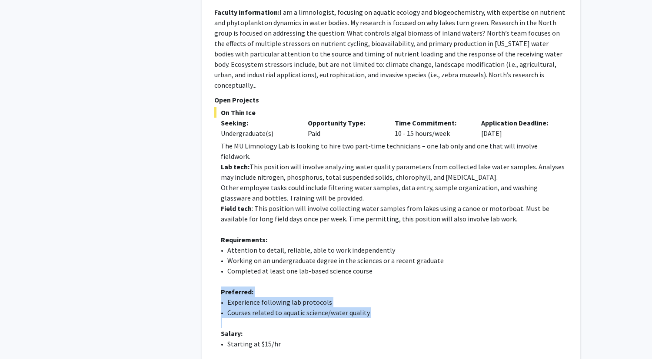
click at [222, 288] on strong "Preferred:" at bounding box center [237, 292] width 33 height 9
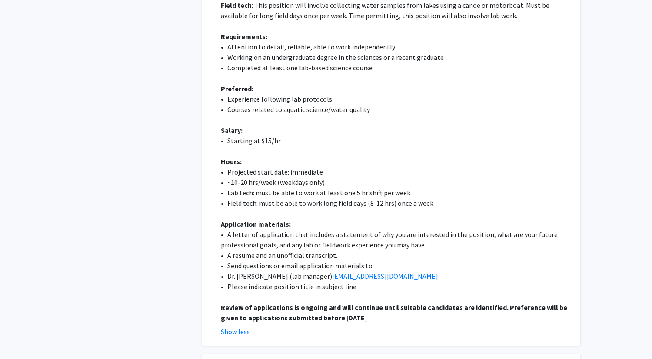
scroll to position [730, 0]
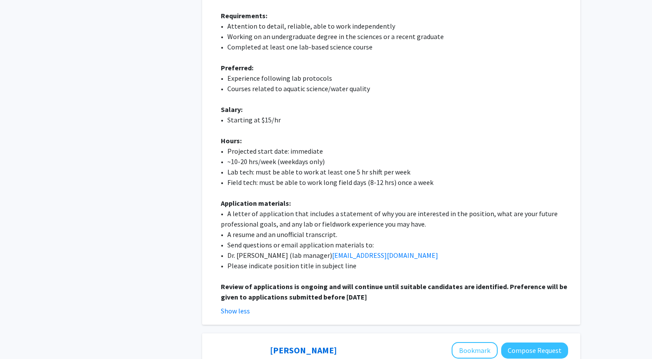
click at [351, 177] on p "• Field tech: must be able to work long field days (8-12 hrs) once a week" at bounding box center [394, 182] width 347 height 10
click at [351, 188] on p at bounding box center [394, 193] width 347 height 10
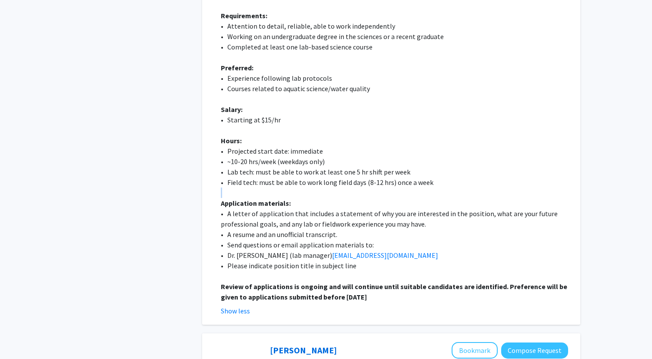
click at [351, 188] on p at bounding box center [394, 193] width 347 height 10
click at [351, 177] on p "• Field tech: must be able to work long field days (8-12 hrs) once a week" at bounding box center [394, 182] width 347 height 10
click at [351, 188] on p at bounding box center [394, 193] width 347 height 10
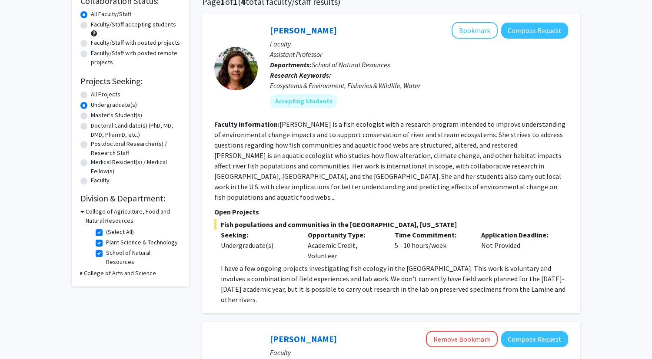
scroll to position [84, 0]
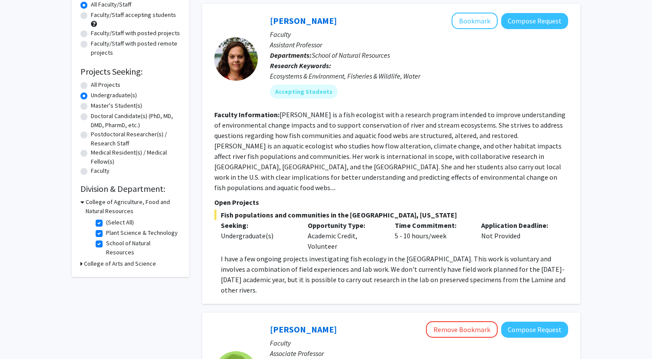
click at [106, 224] on label "(Select All)" at bounding box center [120, 222] width 28 height 9
click at [106, 224] on input "(Select All)" at bounding box center [109, 221] width 6 height 6
checkbox input "false"
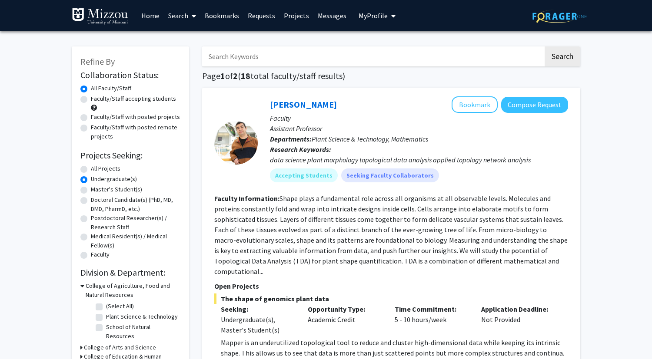
click at [107, 352] on h3 "College of Education & Human Development" at bounding box center [132, 361] width 96 height 18
click at [107, 343] on h3 "College of Arts and Science" at bounding box center [120, 347] width 72 height 9
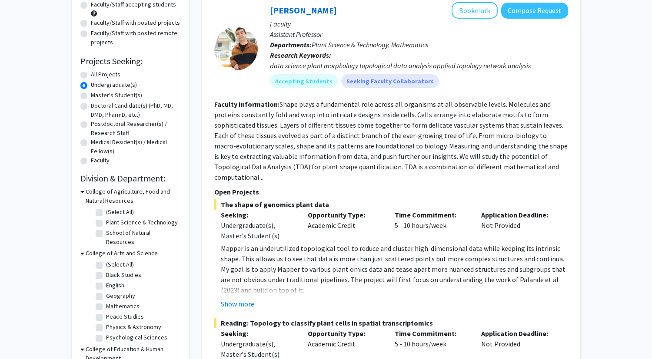
scroll to position [172, 0]
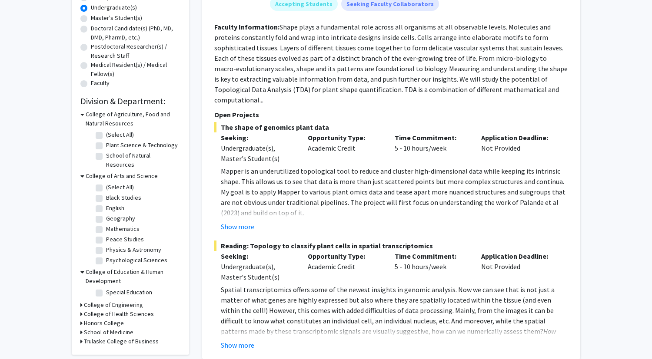
click at [110, 172] on h3 "College of Arts and Science" at bounding box center [122, 176] width 72 height 9
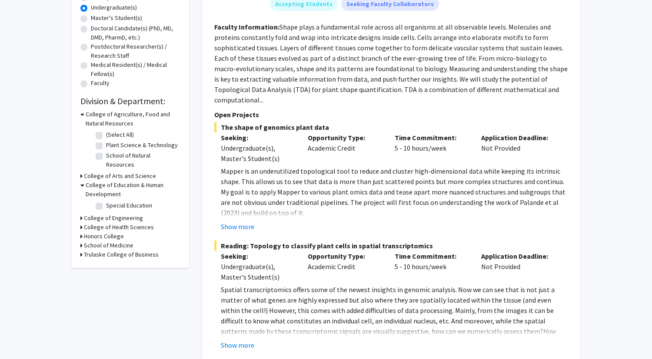
click at [113, 214] on h3 "College of Engineering" at bounding box center [113, 218] width 59 height 9
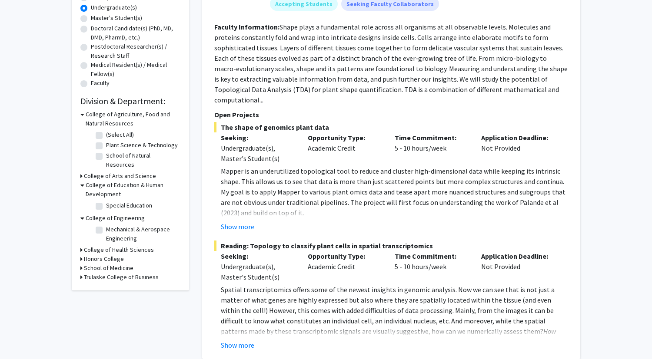
click at [113, 214] on h3 "College of Engineering" at bounding box center [115, 218] width 59 height 9
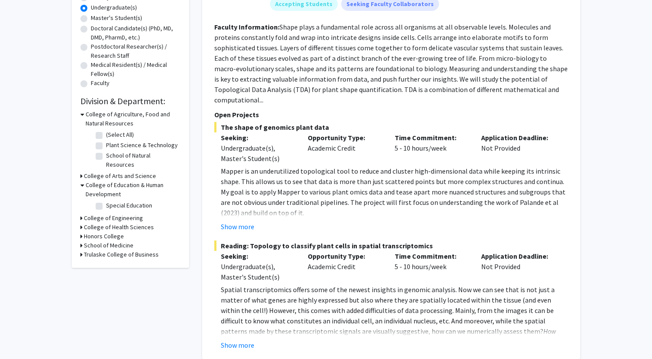
click at [113, 223] on h3 "College of Health Sciences" at bounding box center [119, 227] width 70 height 9
click at [113, 223] on h3 "College of Health Sciences" at bounding box center [121, 227] width 70 height 9
click at [113, 232] on h3 "Honors College" at bounding box center [104, 236] width 40 height 9
click at [107, 243] on label "Honors College" at bounding box center [126, 247] width 40 height 9
click at [107, 243] on input "Honors College" at bounding box center [109, 246] width 6 height 6
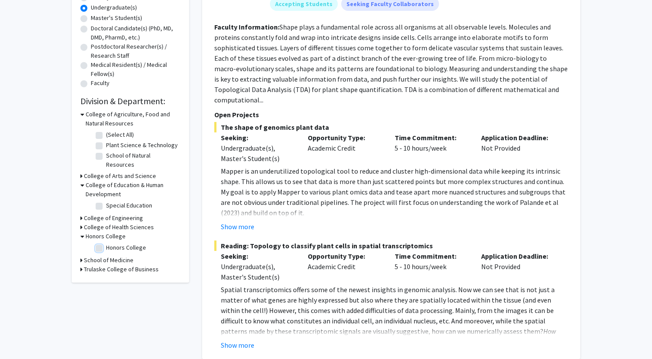
checkbox input "true"
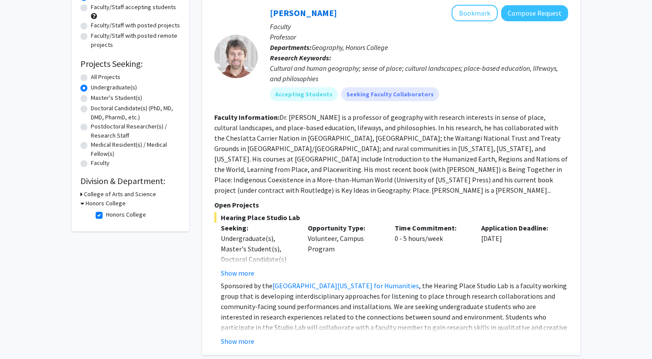
scroll to position [139, 0]
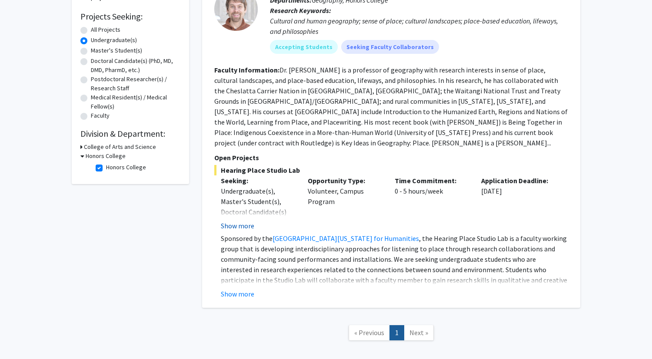
click at [229, 221] on button "Show more" at bounding box center [237, 226] width 33 height 10
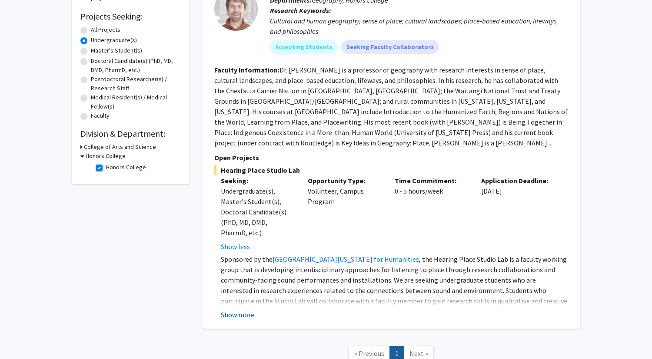
click at [235, 310] on button "Show more" at bounding box center [237, 315] width 33 height 10
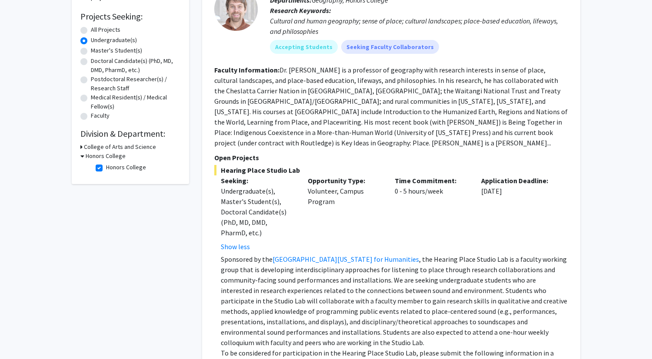
click at [378, 261] on p "Sponsored by the University of [US_STATE] Center for Humanities , the Hearing P…" at bounding box center [394, 301] width 347 height 94
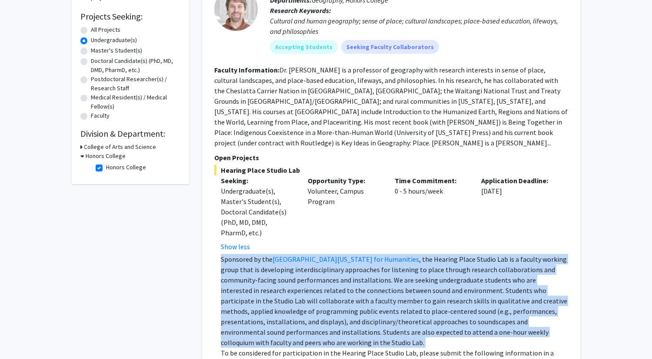
click at [378, 261] on p "Sponsored by the University of [US_STATE] Center for Humanities , the Hearing P…" at bounding box center [394, 301] width 347 height 94
click at [387, 262] on p "Sponsored by the University of [US_STATE] Center for Humanities , the Hearing P…" at bounding box center [394, 301] width 347 height 94
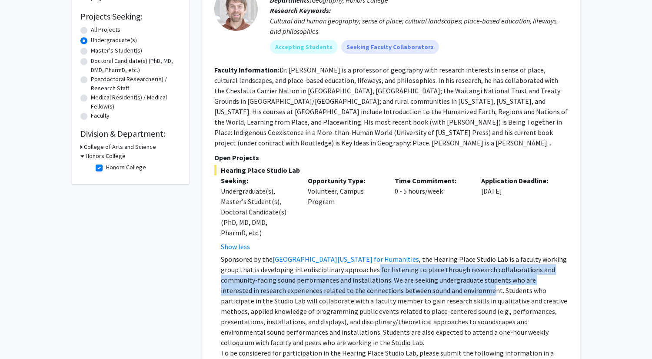
drag, startPoint x: 356, startPoint y: 262, endPoint x: 424, endPoint y: 280, distance: 70.6
click at [424, 280] on p "Sponsored by the University of [US_STATE] Center for Humanities , the Hearing P…" at bounding box center [394, 301] width 347 height 94
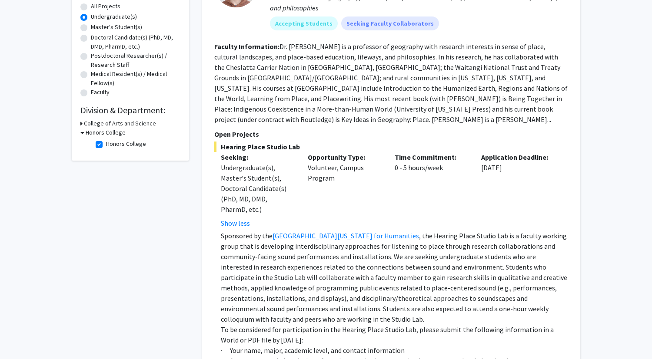
scroll to position [173, 0]
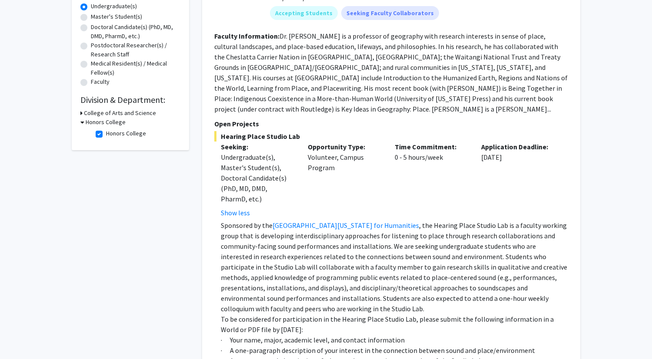
click at [375, 248] on p "Sponsored by the University of [US_STATE] Center for Humanities , the Hearing P…" at bounding box center [394, 267] width 347 height 94
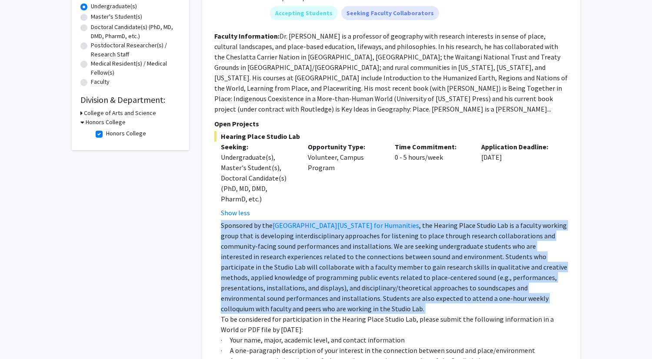
click at [375, 248] on p "Sponsored by the University of [US_STATE] Center for Humanities , the Hearing P…" at bounding box center [394, 267] width 347 height 94
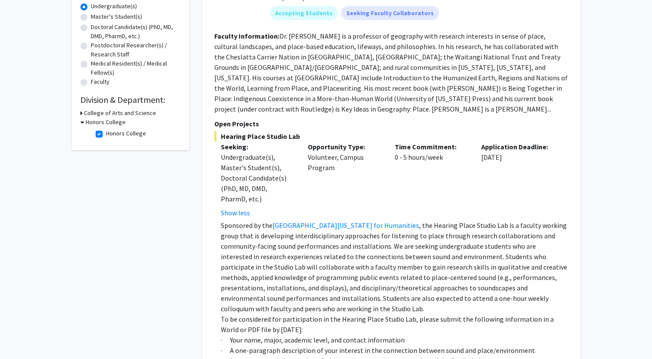
click at [401, 248] on p "Sponsored by the University of [US_STATE] Center for Humanities , the Hearing P…" at bounding box center [394, 267] width 347 height 94
click at [106, 134] on label "Honors College" at bounding box center [126, 133] width 40 height 9
click at [106, 134] on input "Honors College" at bounding box center [109, 132] width 6 height 6
checkbox input "false"
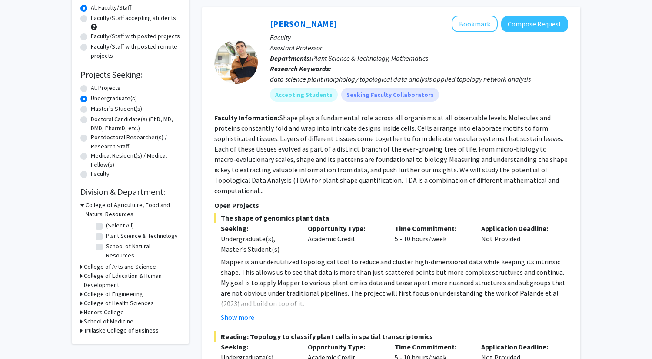
scroll to position [95, 0]
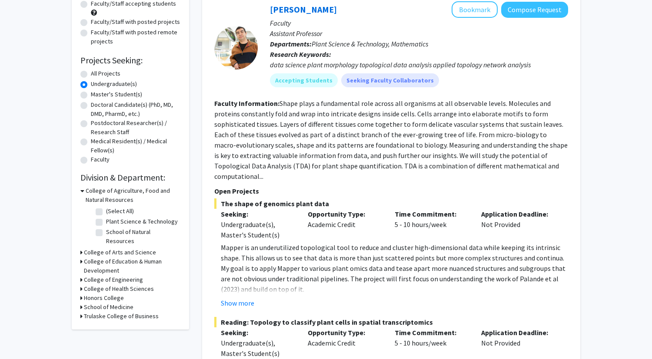
click at [86, 275] on h3 "College of Engineering" at bounding box center [113, 279] width 59 height 9
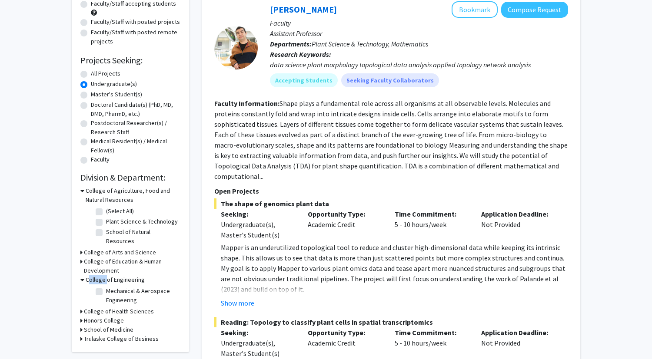
click at [86, 275] on h3 "College of Engineering" at bounding box center [115, 279] width 59 height 9
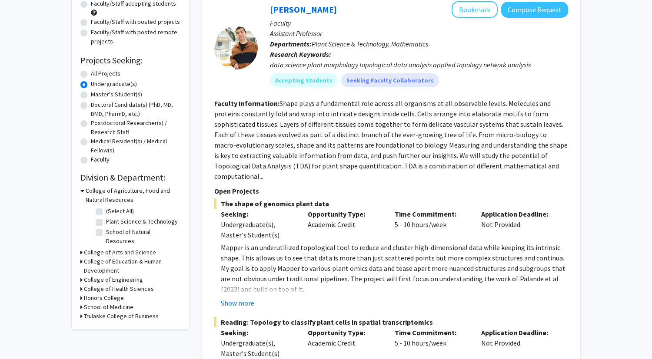
click at [86, 294] on h3 "Honors College" at bounding box center [104, 298] width 40 height 9
click at [86, 294] on h3 "Honors College" at bounding box center [106, 298] width 40 height 9
click at [86, 303] on h3 "School of Medicine" at bounding box center [109, 307] width 50 height 9
click at [106, 325] on label "Biochemistry" at bounding box center [123, 329] width 34 height 9
click at [106, 325] on input "Biochemistry" at bounding box center [109, 328] width 6 height 6
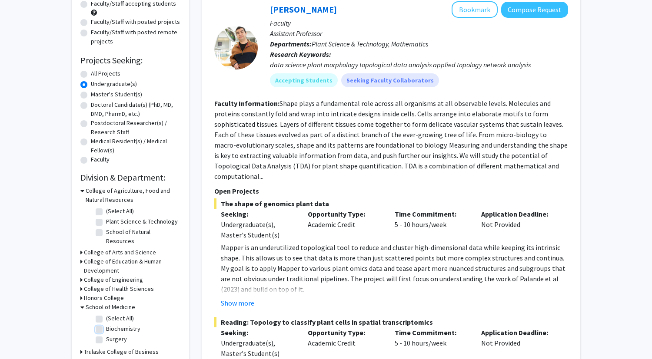
checkbox input "true"
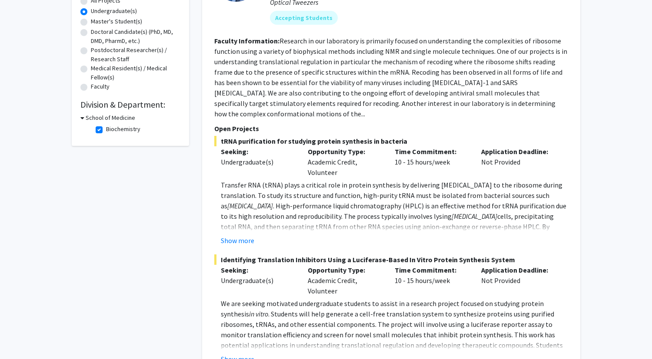
scroll to position [172, 0]
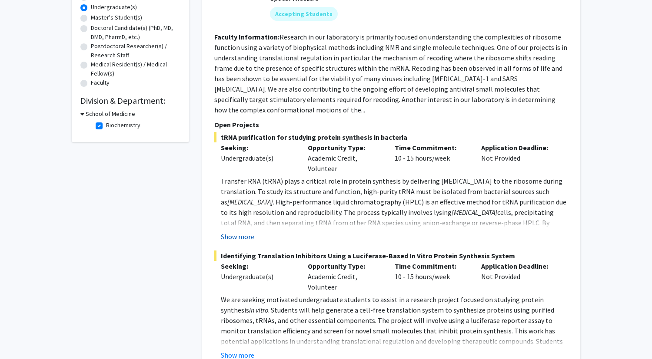
click at [240, 232] on button "Show more" at bounding box center [237, 237] width 33 height 10
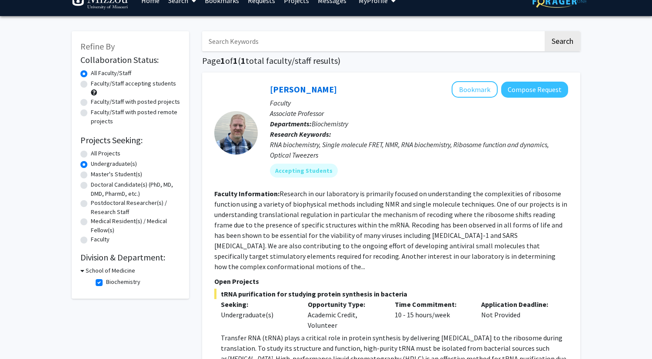
scroll to position [13, 0]
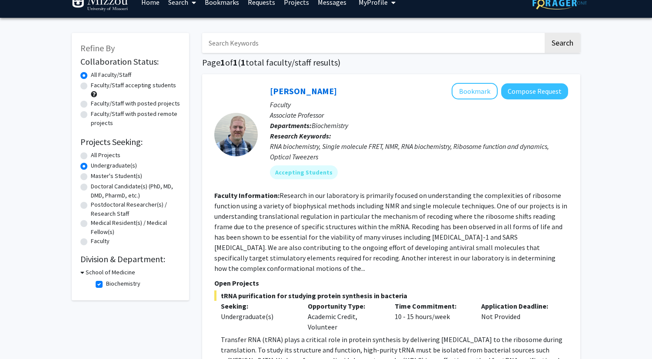
click at [106, 283] on label "Biochemistry" at bounding box center [123, 283] width 34 height 9
click at [106, 283] on input "Biochemistry" at bounding box center [109, 282] width 6 height 6
checkbox input "false"
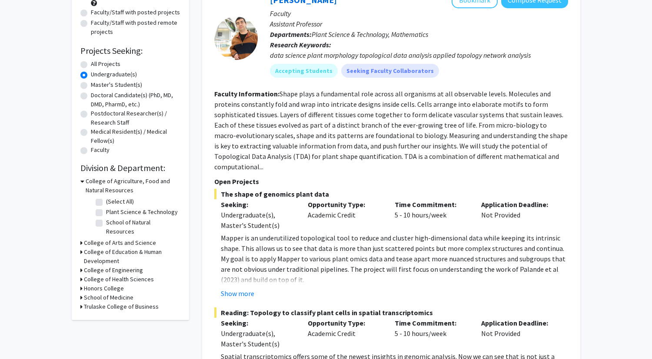
scroll to position [115, 0]
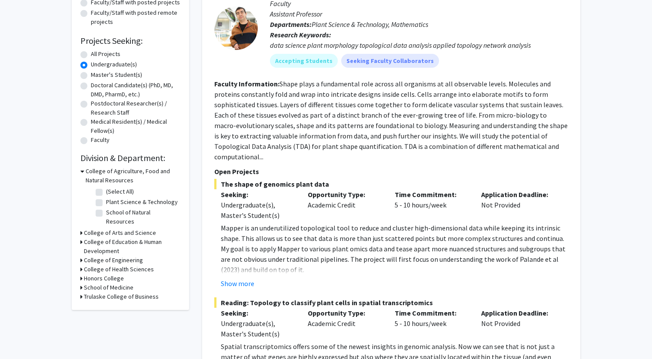
click at [103, 220] on fg-checkbox-list "(Select All) (Select All) Plant Science & Technology Plant Science & Technology…" at bounding box center [136, 206] width 87 height 43
click at [103, 229] on h3 "College of Arts and Science" at bounding box center [120, 233] width 72 height 9
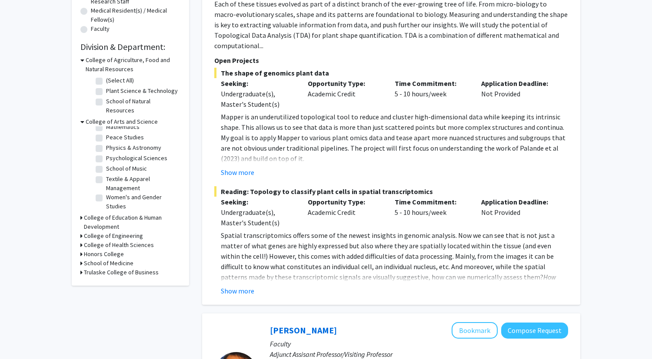
scroll to position [254, 0]
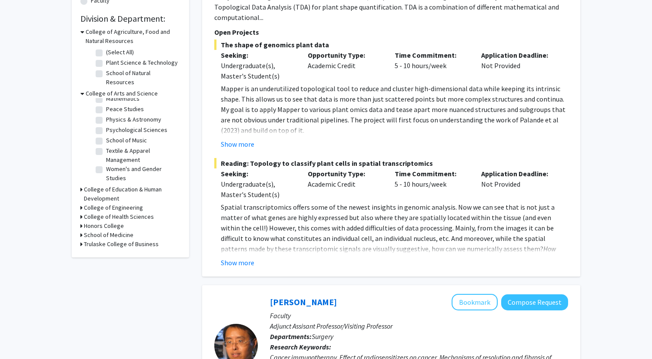
click at [108, 240] on h3 "Trulaske College of Business" at bounding box center [121, 244] width 75 height 9
click at [106, 251] on label "Management" at bounding box center [123, 255] width 34 height 9
click at [106, 251] on input "Management" at bounding box center [109, 254] width 6 height 6
checkbox input "true"
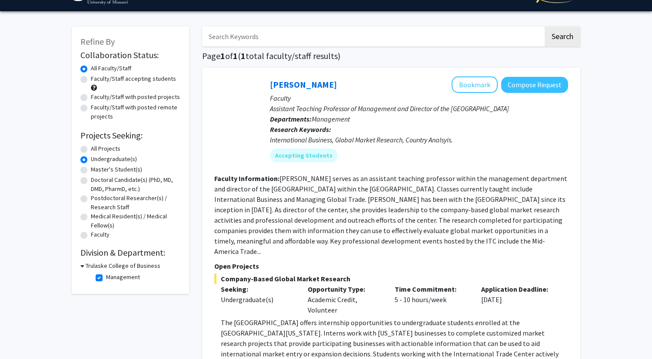
scroll to position [27, 0]
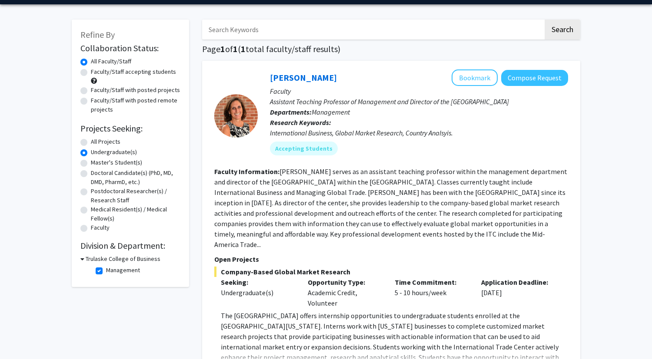
click at [106, 271] on label "Management" at bounding box center [123, 270] width 34 height 9
click at [106, 271] on input "Management" at bounding box center [109, 269] width 6 height 6
checkbox input "false"
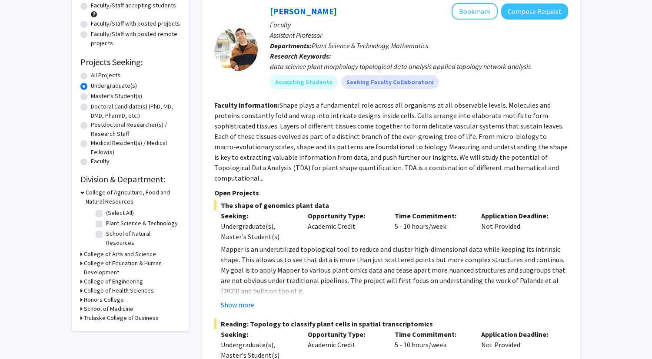
scroll to position [151, 0]
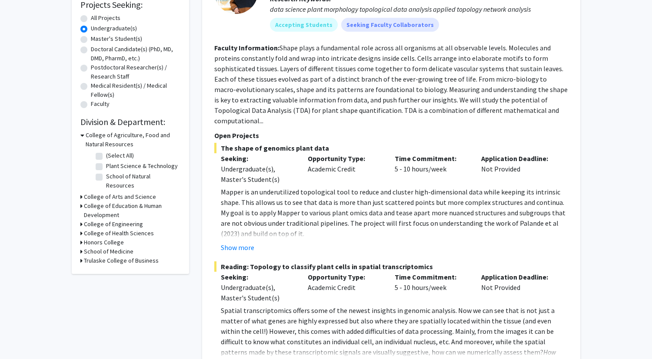
click at [99, 238] on h3 "Honors College" at bounding box center [104, 242] width 40 height 9
click at [99, 238] on h3 "Honors College" at bounding box center [106, 242] width 40 height 9
click at [102, 229] on h3 "College of Health Sciences" at bounding box center [119, 233] width 70 height 9
click at [102, 220] on h3 "College of Engineering" at bounding box center [113, 224] width 59 height 9
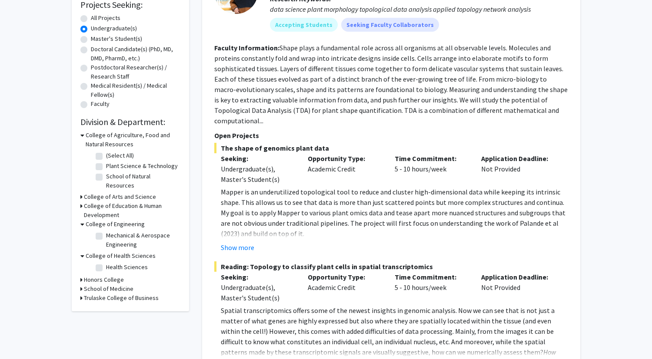
click at [102, 220] on h3 "College of Engineering" at bounding box center [115, 224] width 59 height 9
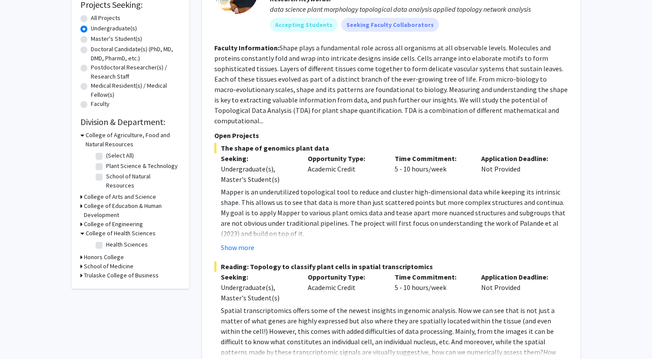
click at [105, 202] on h3 "College of Education & Human Development" at bounding box center [132, 211] width 96 height 18
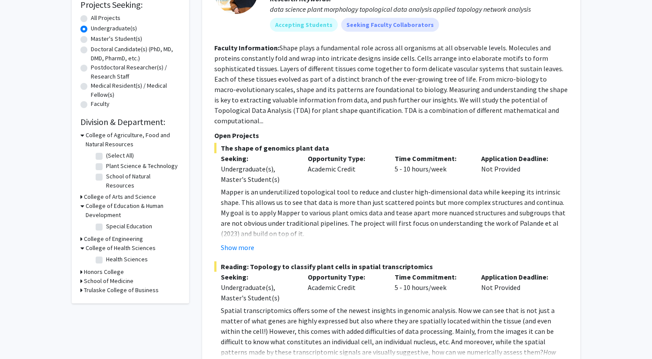
click at [106, 222] on label "Special Education" at bounding box center [129, 226] width 46 height 9
click at [106, 222] on input "Special Education" at bounding box center [109, 225] width 6 height 6
checkbox input "true"
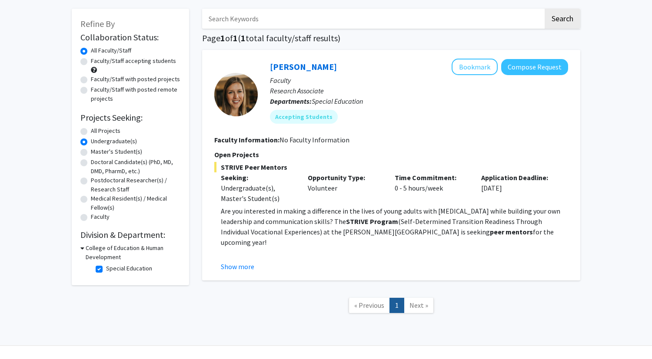
scroll to position [42, 0]
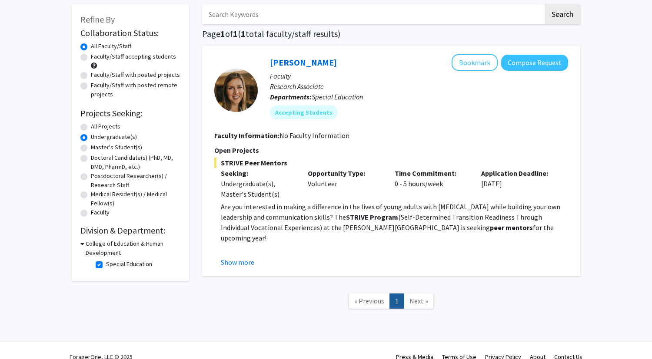
click at [106, 263] on label "Special Education" at bounding box center [129, 264] width 46 height 9
click at [106, 263] on input "Special Education" at bounding box center [109, 263] width 6 height 6
checkbox input "false"
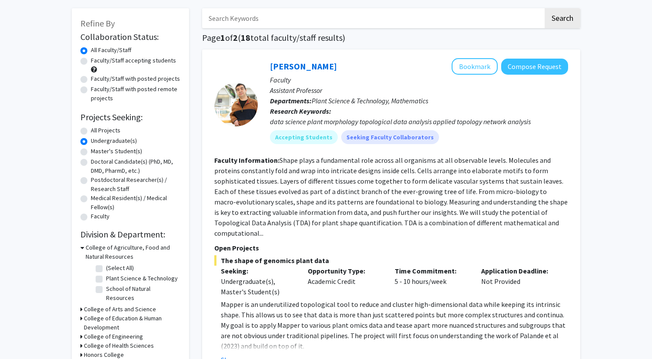
scroll to position [53, 0]
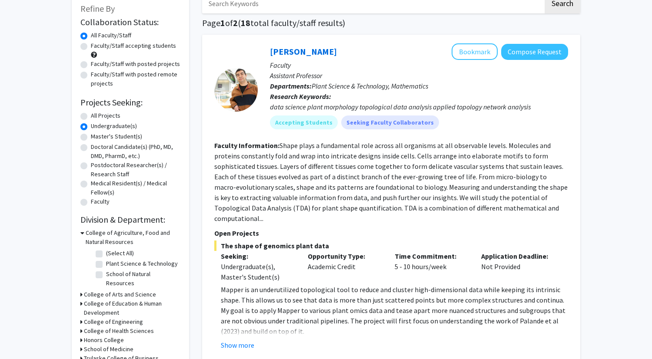
click at [106, 254] on label "(Select All)" at bounding box center [120, 253] width 28 height 9
click at [106, 254] on input "(Select All)" at bounding box center [109, 252] width 6 height 6
checkbox input "true"
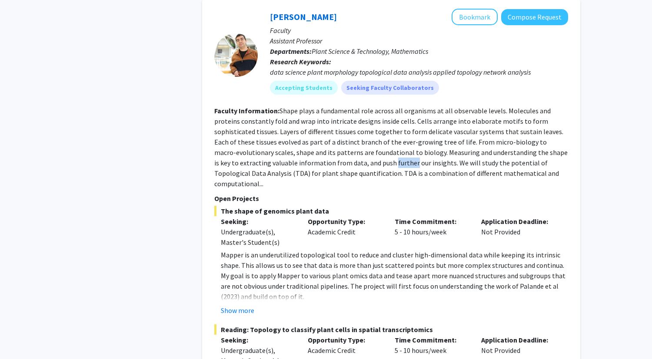
scroll to position [732, 0]
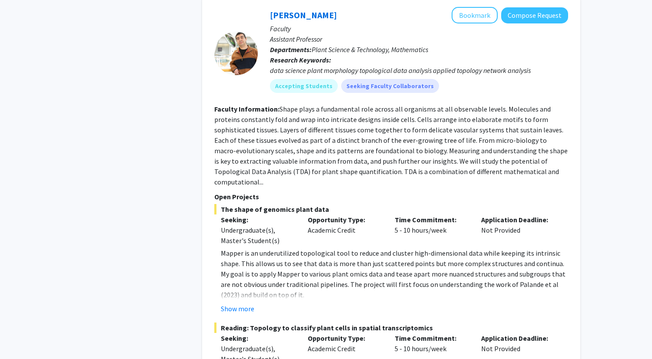
click at [305, 215] on div "Opportunity Type: Academic Credit" at bounding box center [344, 230] width 87 height 31
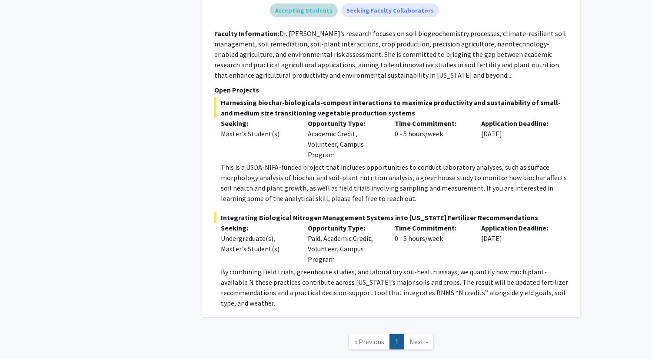
scroll to position [1282, 0]
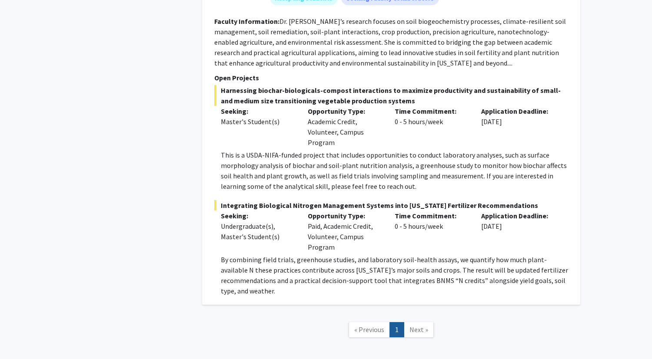
click at [413, 325] on span "Next »" at bounding box center [418, 329] width 19 height 9
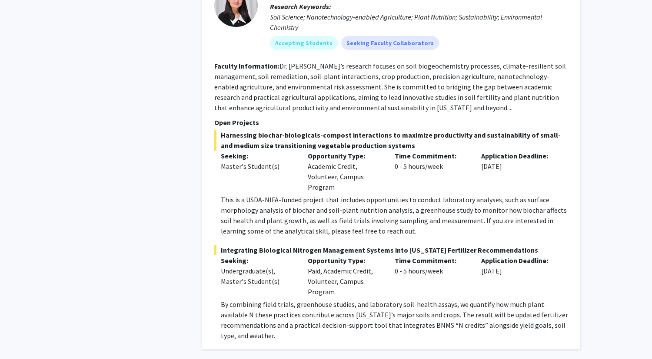
scroll to position [1236, 0]
click at [310, 300] on p "By combining field trials, greenhouse studies, and laboratory soil-health assay…" at bounding box center [394, 321] width 347 height 42
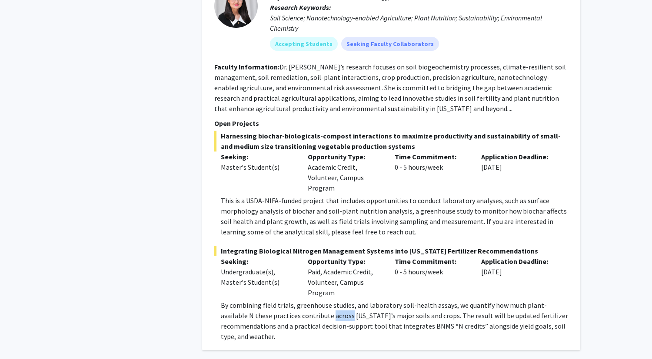
click at [310, 300] on p "By combining field trials, greenhouse studies, and laboratory soil-health assay…" at bounding box center [394, 321] width 347 height 42
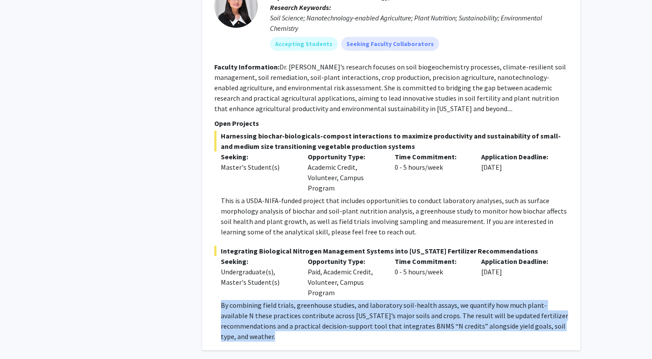
click at [310, 300] on p "By combining field trials, greenhouse studies, and laboratory soil-health assay…" at bounding box center [394, 321] width 347 height 42
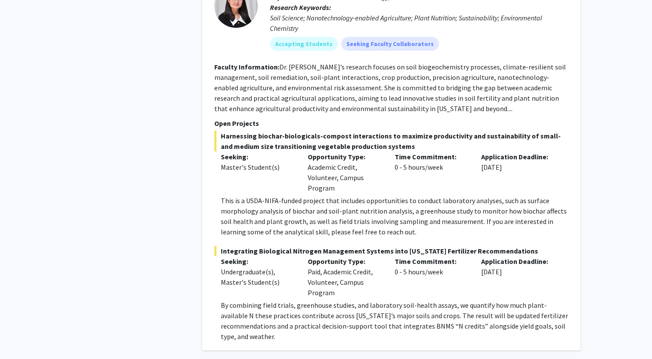
click at [310, 300] on p "By combining field trials, greenhouse studies, and laboratory soil-health assay…" at bounding box center [394, 321] width 347 height 42
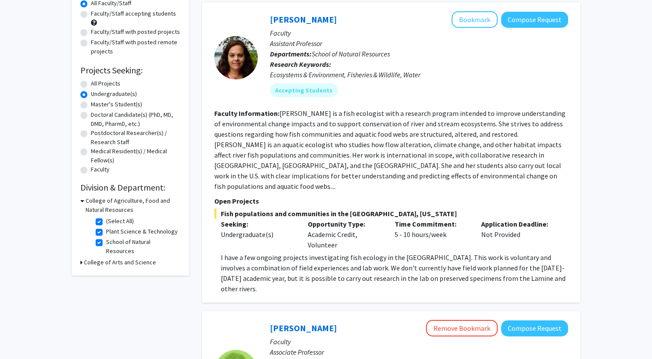
scroll to position [0, 0]
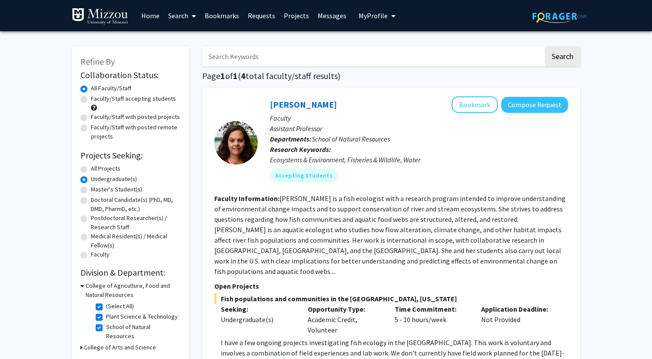
click at [106, 305] on label "(Select All)" at bounding box center [120, 306] width 28 height 9
click at [106, 305] on input "(Select All)" at bounding box center [109, 305] width 6 height 6
checkbox input "false"
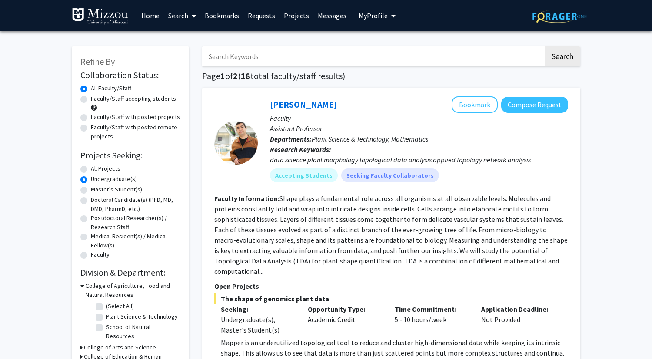
click at [107, 343] on h3 "College of Arts and Science" at bounding box center [120, 347] width 72 height 9
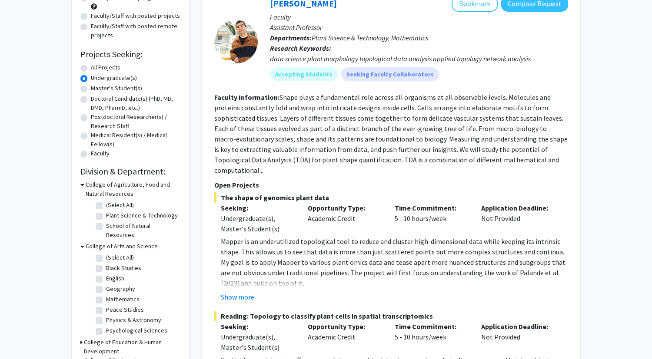
scroll to position [119, 0]
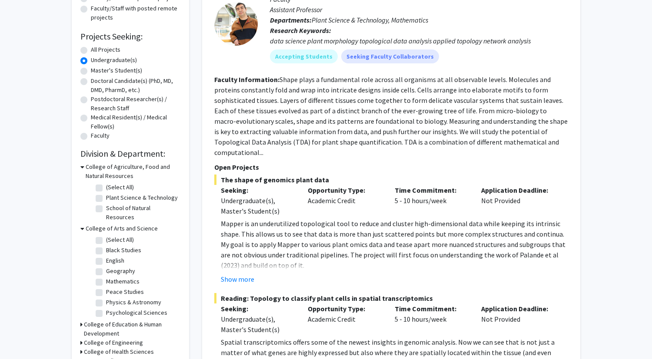
click at [103, 235] on fg-checkbox "(Select All) (Select All)" at bounding box center [137, 240] width 83 height 10
click at [106, 235] on label "(Select All)" at bounding box center [120, 239] width 28 height 9
click at [106, 235] on input "(Select All)" at bounding box center [109, 238] width 6 height 6
checkbox input "true"
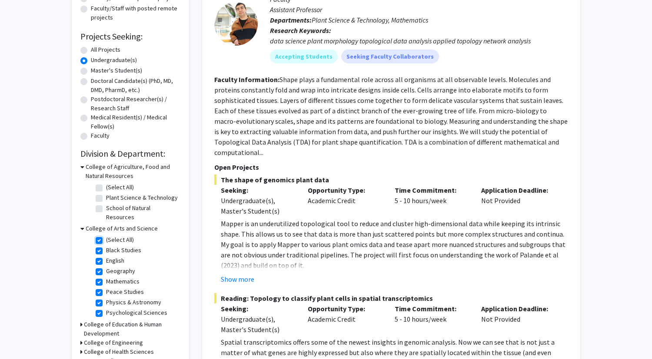
checkbox input "true"
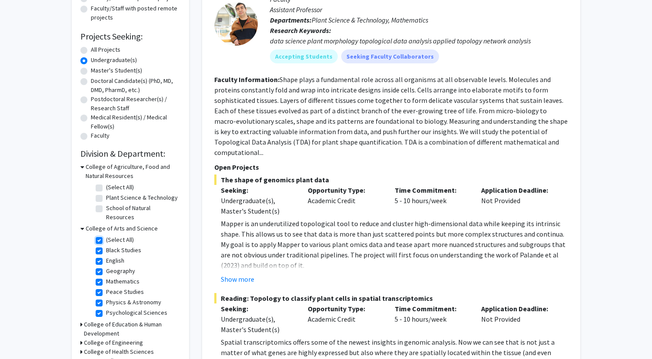
checkbox input "true"
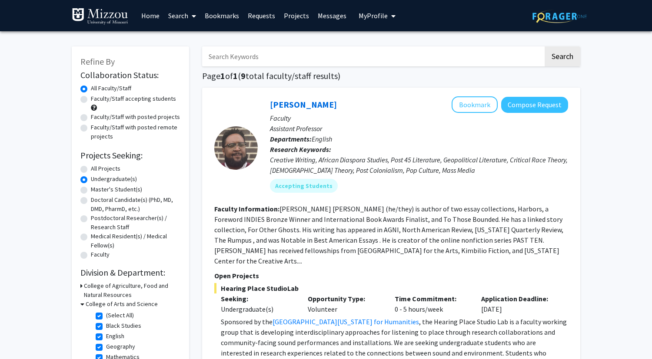
click at [418, 210] on fg-read-more "[PERSON_NAME] [PERSON_NAME] (he/they) is author of two essay collections, Harbo…" at bounding box center [388, 235] width 349 height 61
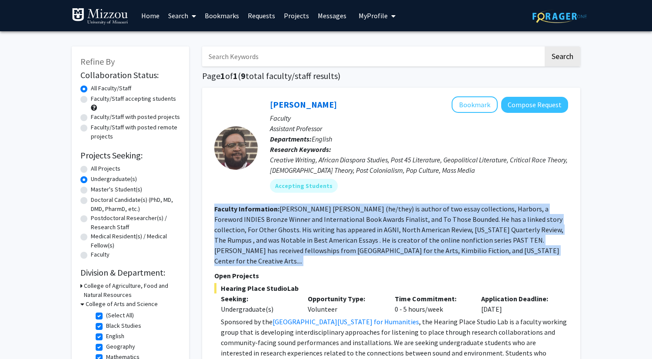
click at [418, 210] on fg-read-more "[PERSON_NAME] [PERSON_NAME] (he/they) is author of two essay collections, Harbo…" at bounding box center [388, 235] width 349 height 61
click at [418, 217] on fg-read-more "[PERSON_NAME] [PERSON_NAME] (he/they) is author of two essay collections, Harbo…" at bounding box center [388, 235] width 349 height 61
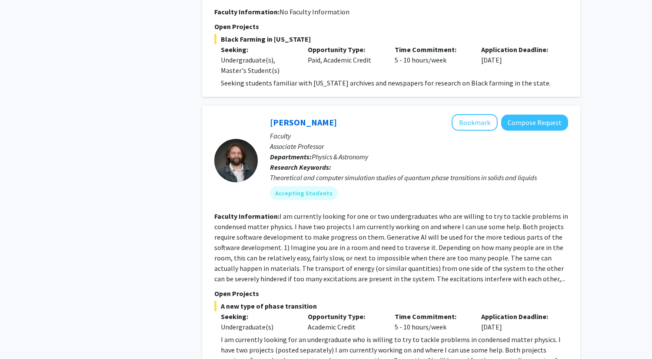
scroll to position [531, 0]
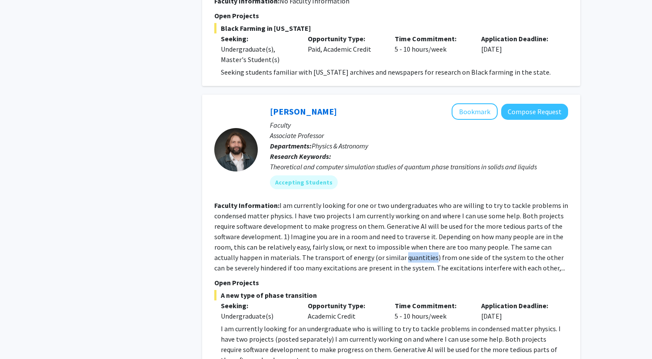
drag, startPoint x: 404, startPoint y: 242, endPoint x: 377, endPoint y: 238, distance: 27.6
click at [377, 238] on section "Faculty Information: I am currently looking for one or two undergraduates who a…" at bounding box center [391, 236] width 354 height 73
drag, startPoint x: 377, startPoint y: 238, endPoint x: 528, endPoint y: 236, distance: 151.6
click at [528, 236] on fg-read-more "I am currently looking for one or two undergraduates who are willing to try to …" at bounding box center [391, 236] width 354 height 71
click at [465, 216] on fg-read-more "I am currently looking for one or two undergraduates who are willing to try to …" at bounding box center [391, 236] width 354 height 71
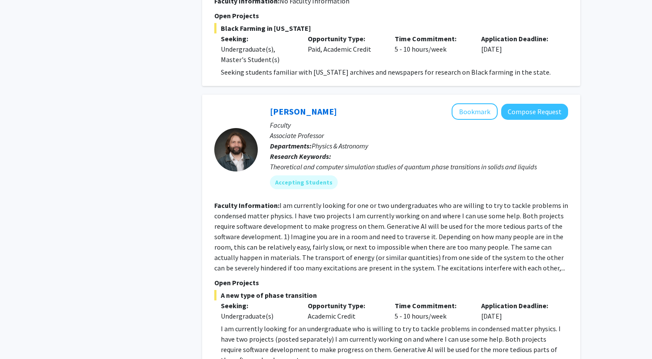
click at [345, 235] on fg-read-more "I am currently looking for one or two undergraduates who are willing to try to …" at bounding box center [391, 236] width 354 height 71
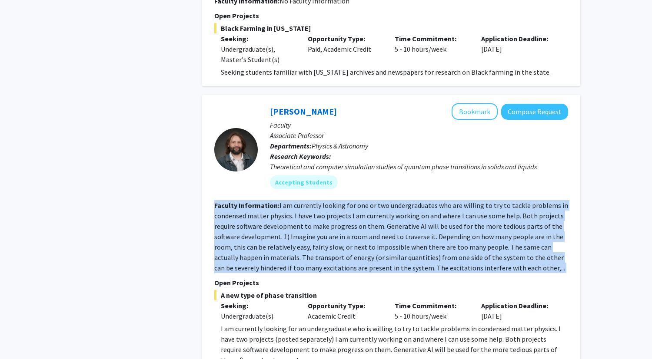
click at [345, 235] on fg-read-more "I am currently looking for one or two undergraduates who are willing to try to …" at bounding box center [391, 236] width 354 height 71
click at [368, 211] on section "Faculty Information: I am currently looking for one or two undergraduates who a…" at bounding box center [391, 236] width 354 height 73
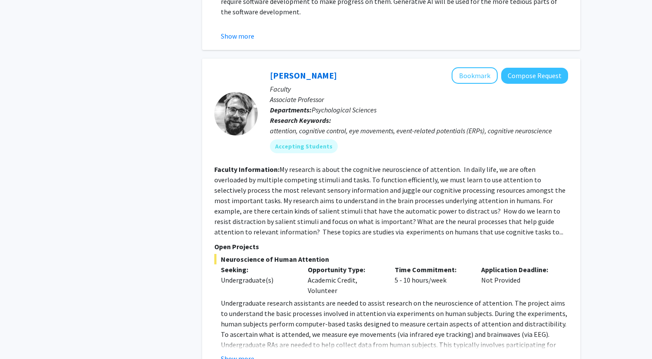
scroll to position [989, 0]
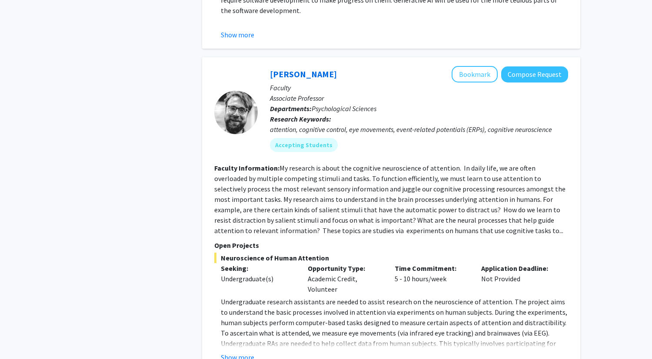
click at [364, 219] on fg-search-faculty "[PERSON_NAME] Bookmark Compose Request Faculty Associate Professor Departments:…" at bounding box center [391, 214] width 354 height 297
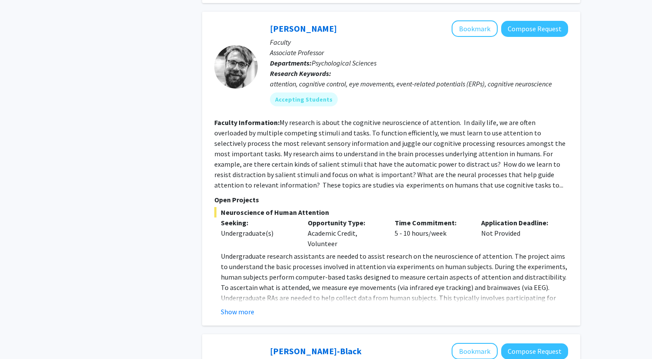
scroll to position [1044, 0]
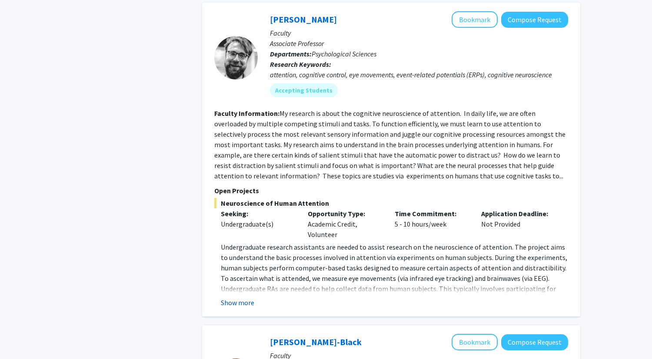
click at [251, 298] on button "Show more" at bounding box center [237, 303] width 33 height 10
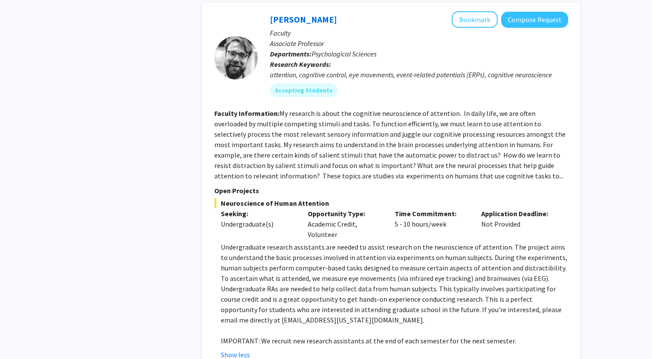
click at [310, 70] on div "attention, cognitive control, eye movements, event-related potentials (ERPs), c…" at bounding box center [419, 75] width 298 height 10
click at [352, 116] on fg-read-more "My research is about the cognitive neuroscience of attention. In daily life, we…" at bounding box center [389, 144] width 351 height 71
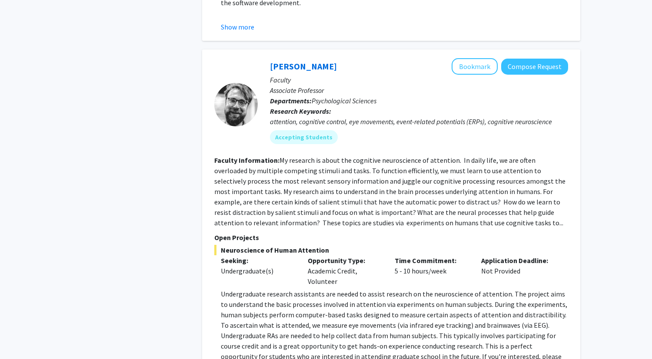
scroll to position [993, 0]
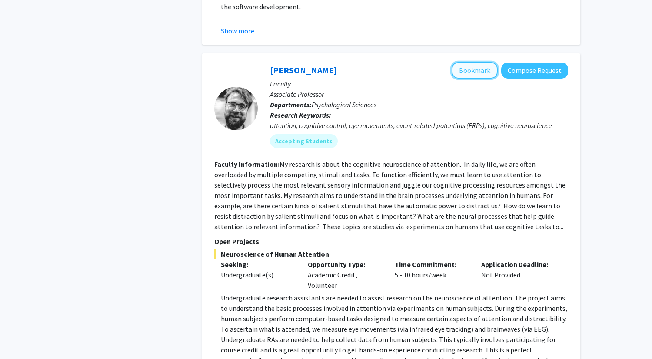
click at [460, 62] on button "Bookmark" at bounding box center [474, 70] width 46 height 17
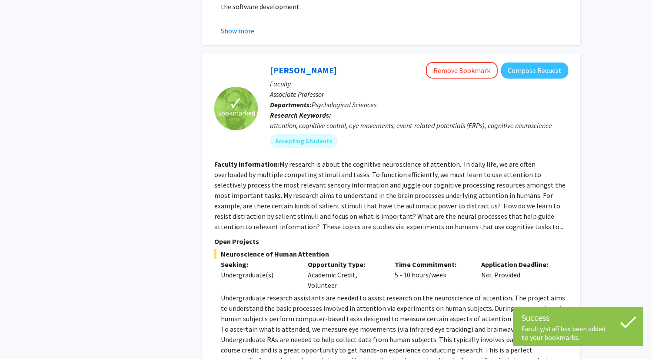
drag, startPoint x: 261, startPoint y: 52, endPoint x: 338, endPoint y: 51, distance: 77.3
click at [338, 62] on div "[PERSON_NAME] Remove Bookmark Compose Request Faculty Associate Professor Depar…" at bounding box center [413, 108] width 310 height 93
copy link "[PERSON_NAME]"
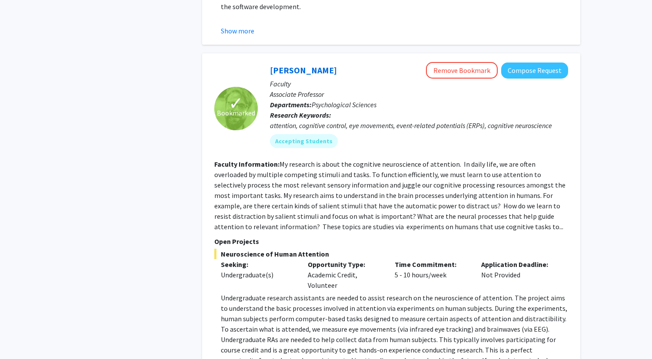
click at [374, 160] on fg-read-more "My research is about the cognitive neuroscience of attention. In daily life, we…" at bounding box center [389, 195] width 351 height 71
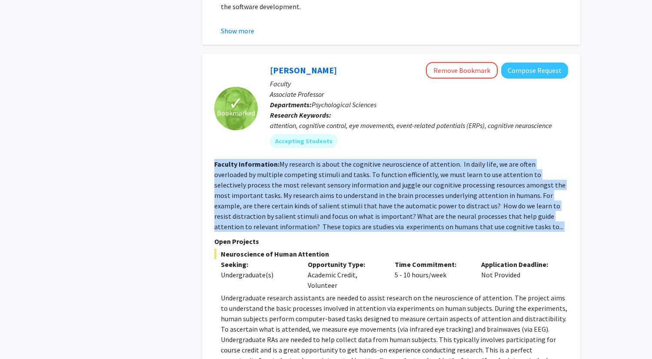
click at [374, 160] on fg-read-more "My research is about the cognitive neuroscience of attention. In daily life, we…" at bounding box center [389, 195] width 351 height 71
click at [376, 194] on fg-read-more "My research is about the cognitive neuroscience of attention. In daily life, we…" at bounding box center [389, 195] width 351 height 71
